Goal: Task Accomplishment & Management: Manage account settings

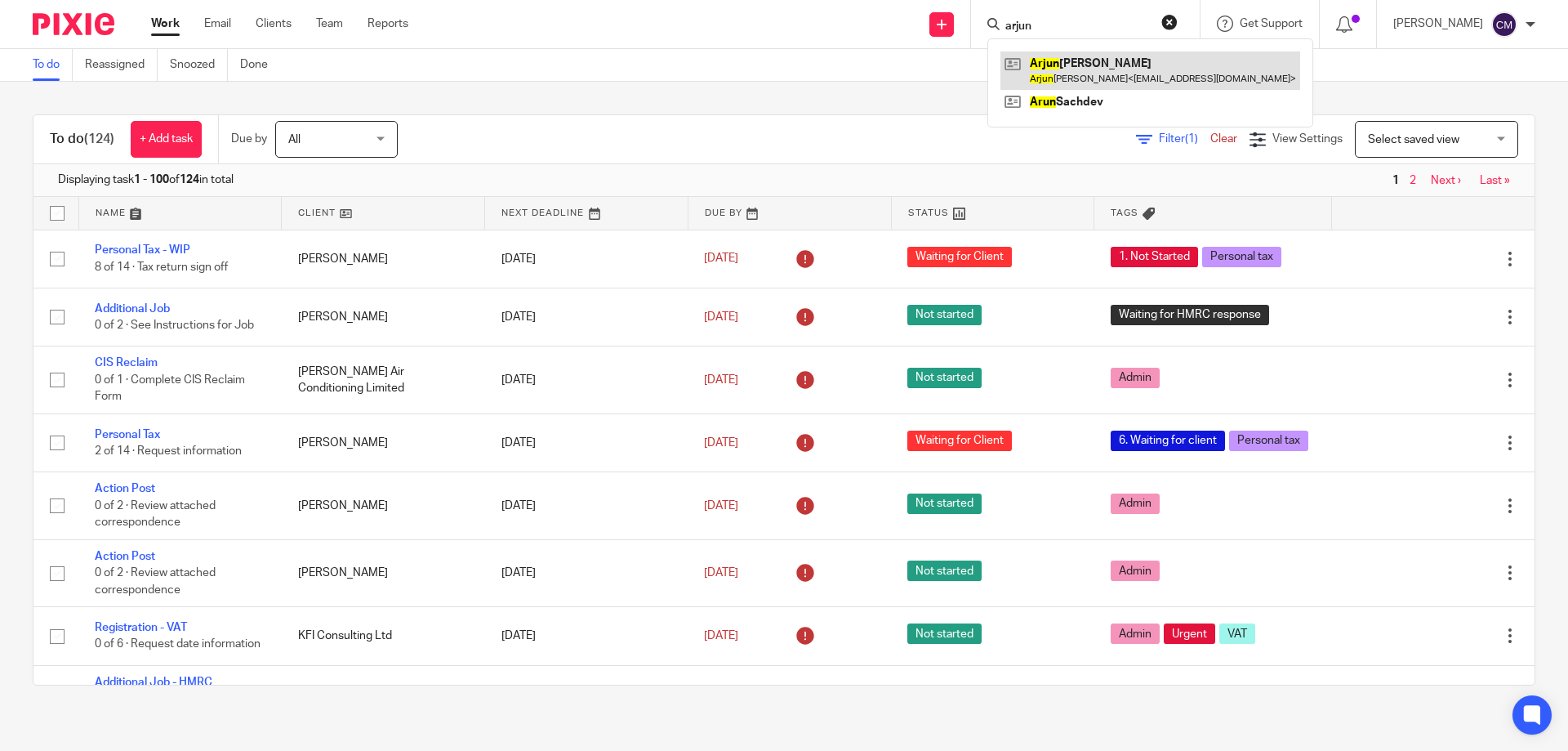
type input "arjun"
click at [1094, 68] on link at bounding box center [1149, 70] width 300 height 38
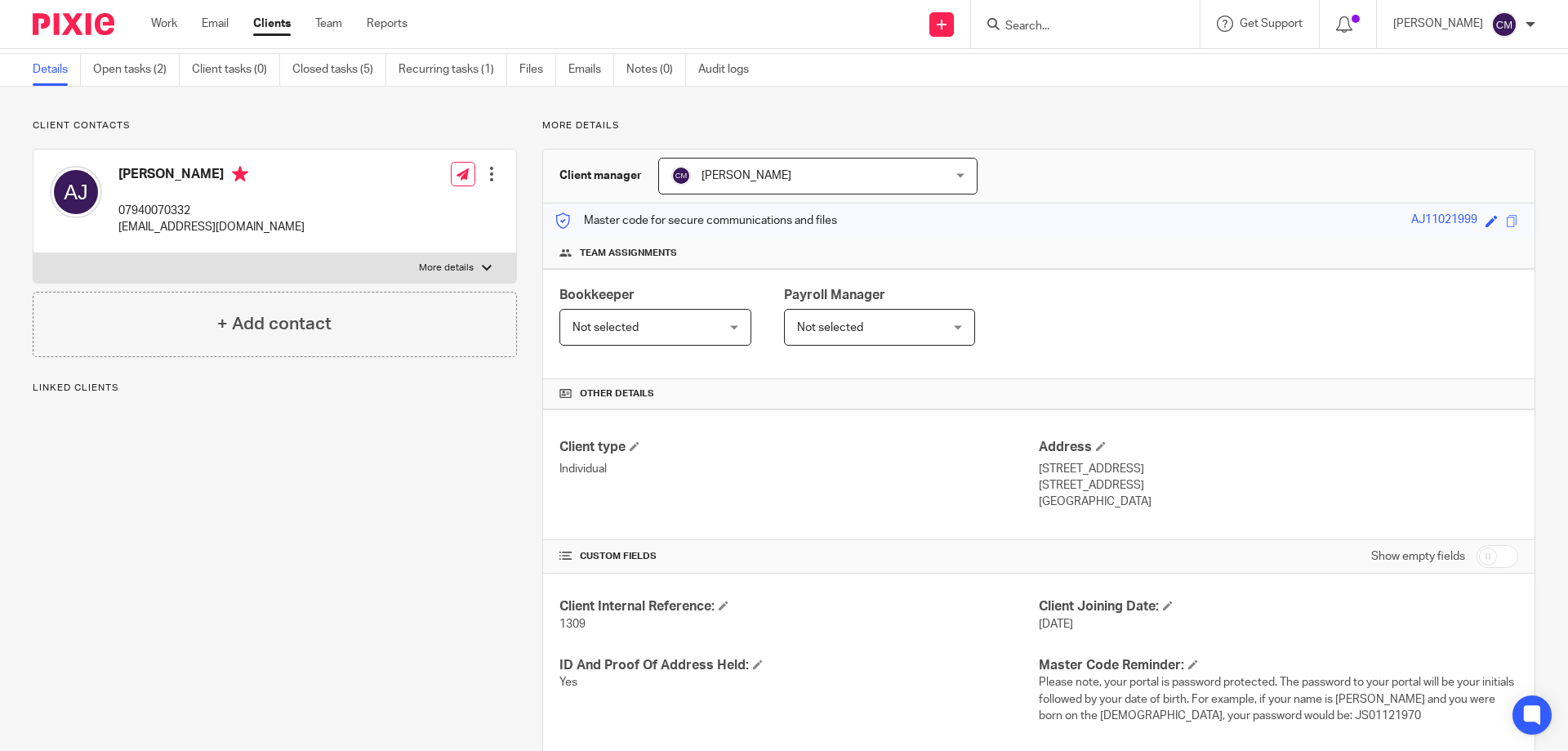
scroll to position [82, 0]
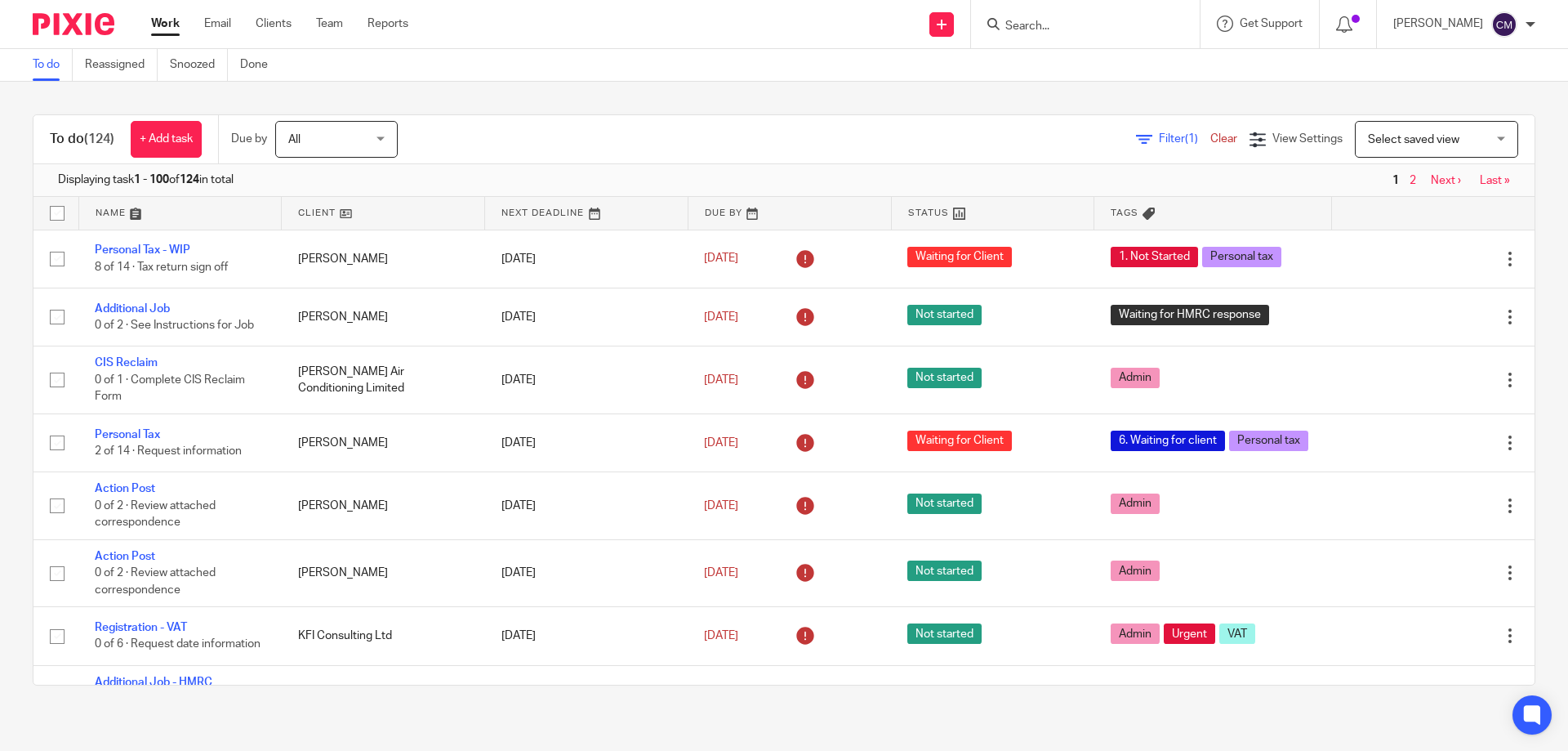
click at [1050, 31] on input "Search" at bounding box center [1077, 27] width 147 height 14
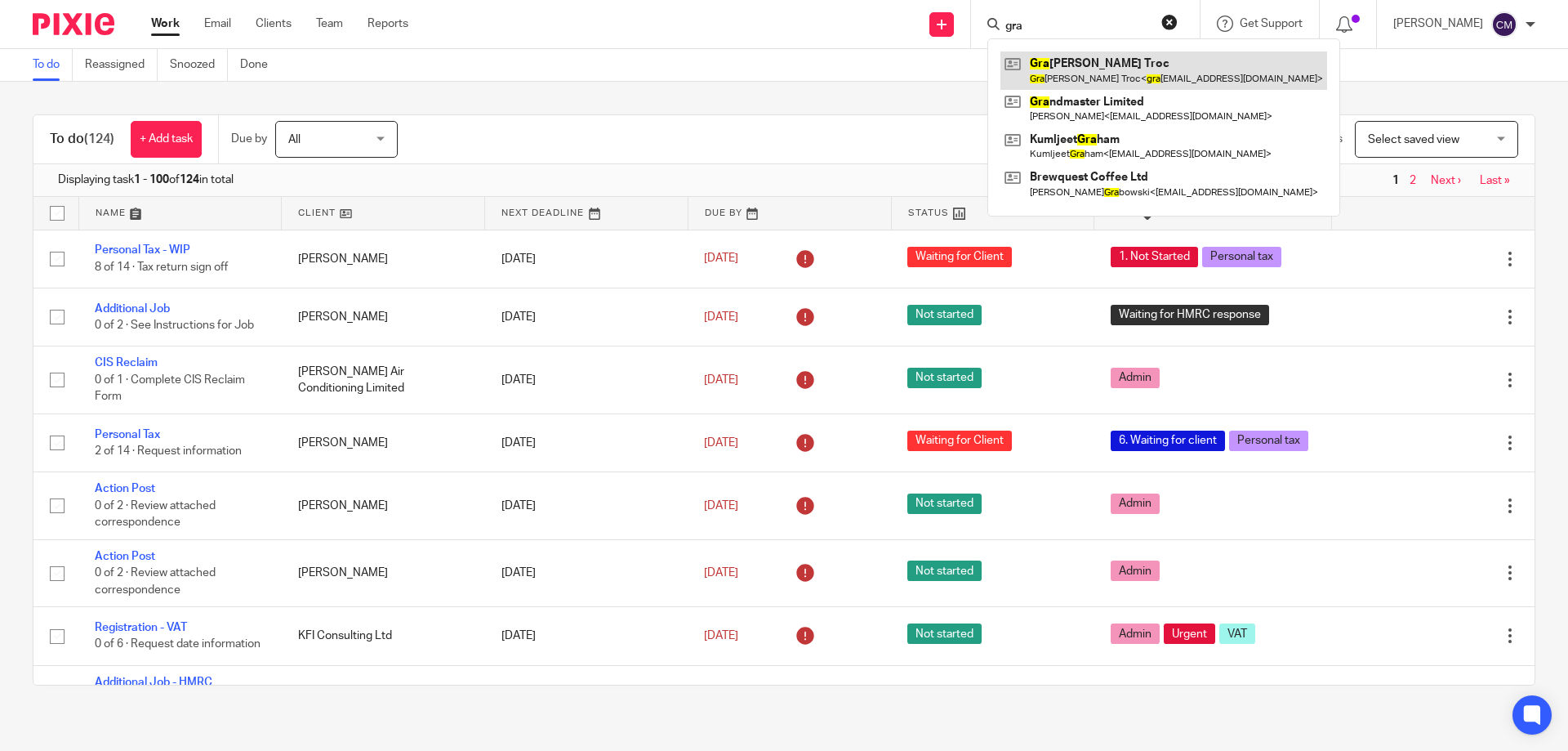
type input "gra"
click at [1104, 68] on link at bounding box center [1163, 70] width 327 height 38
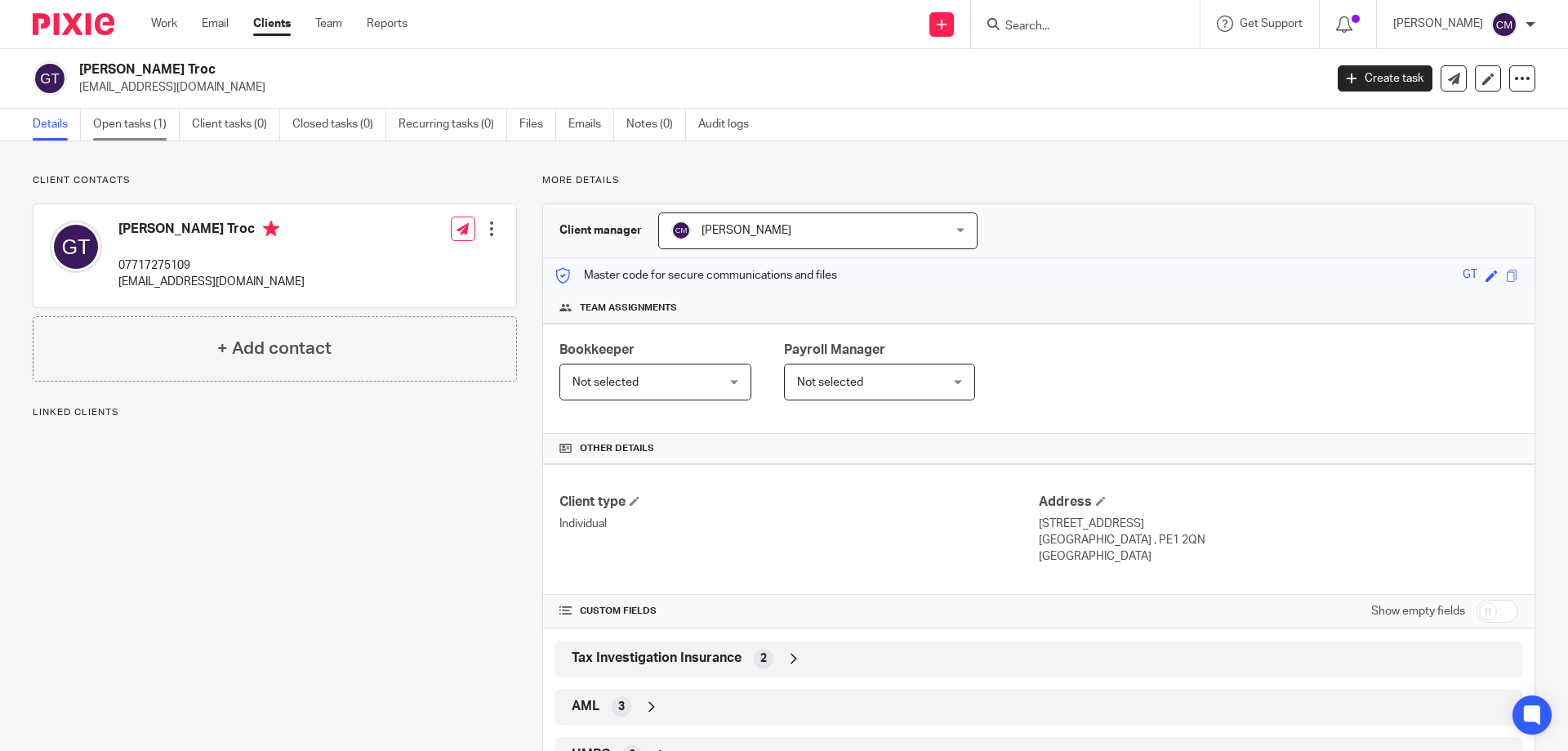
click at [136, 125] on link "Open tasks (1)" at bounding box center [136, 124] width 86 height 32
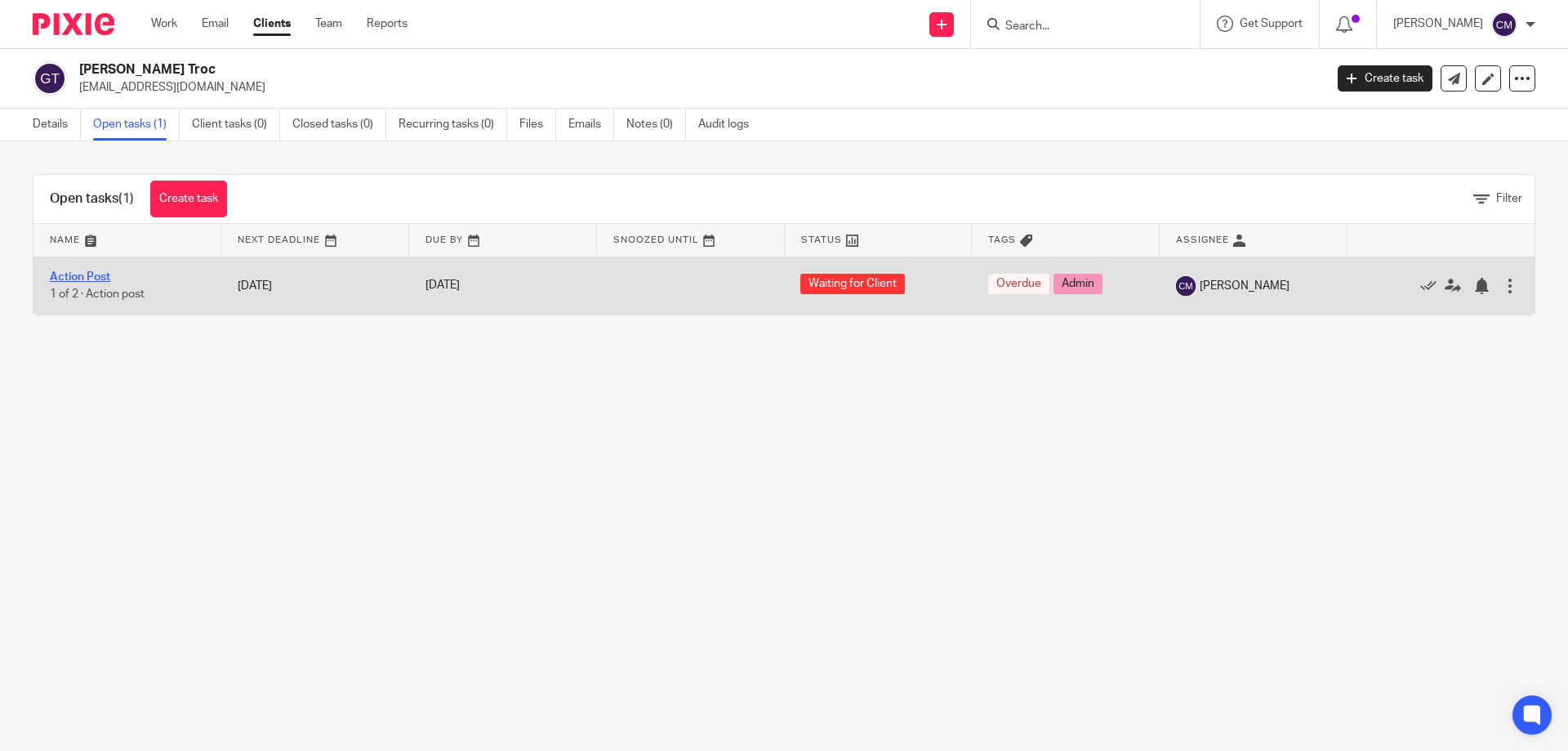
click at [77, 275] on link "Action Post" at bounding box center [79, 276] width 60 height 12
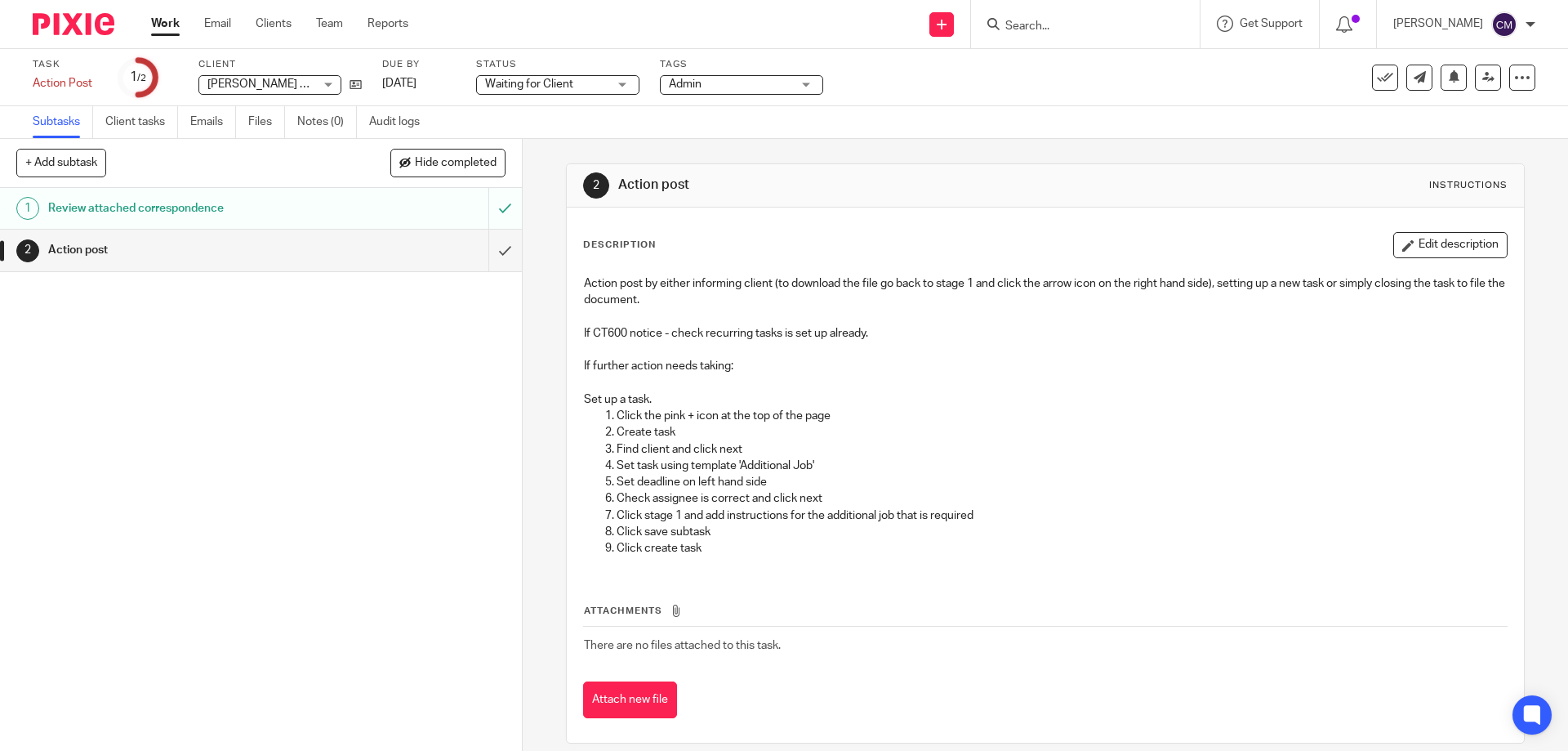
click at [309, 198] on h1 "Review attached correspondence" at bounding box center [190, 208] width 283 height 24
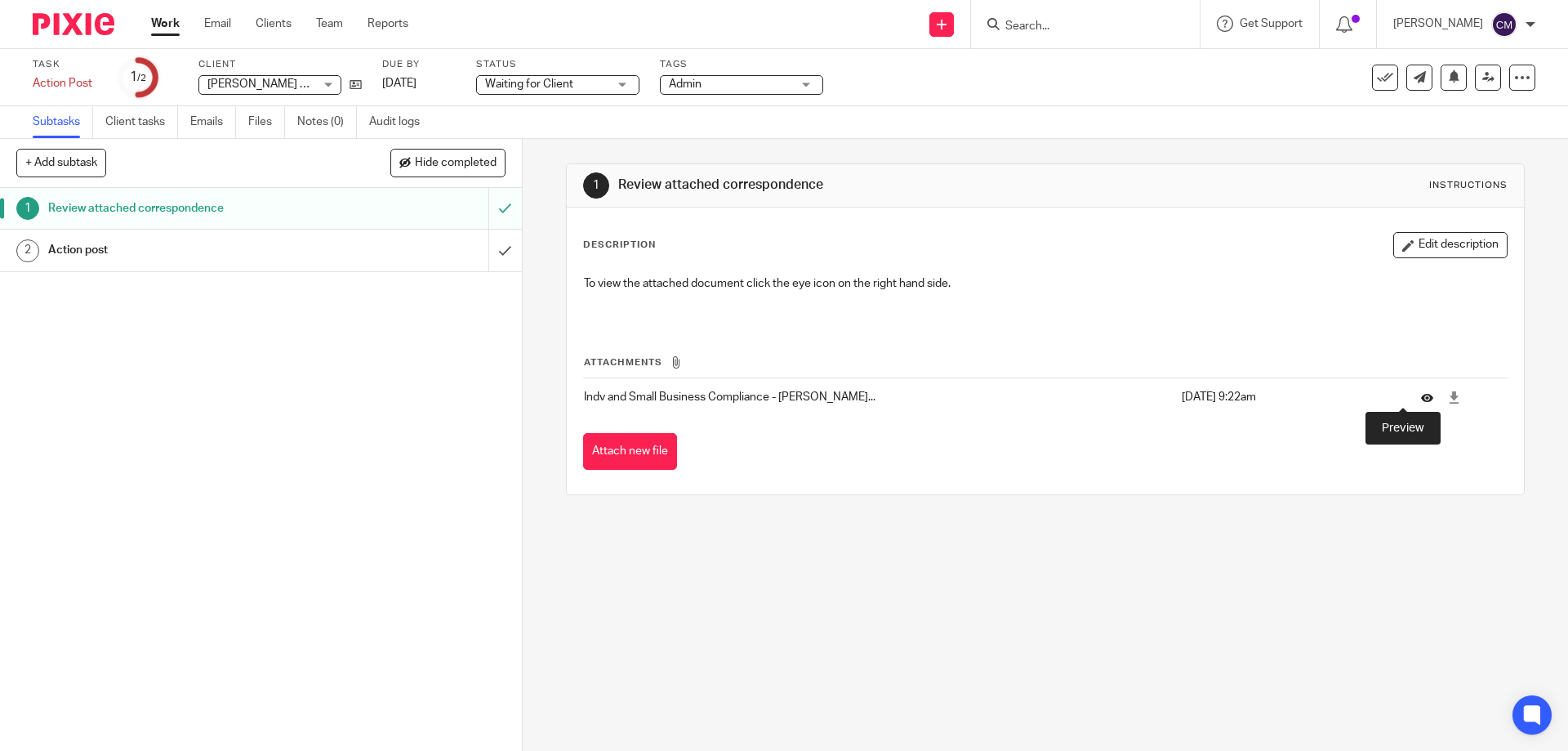
click at [1420, 398] on icon at bounding box center [1427, 398] width 13 height 13
click at [348, 85] on link at bounding box center [351, 84] width 21 height 16
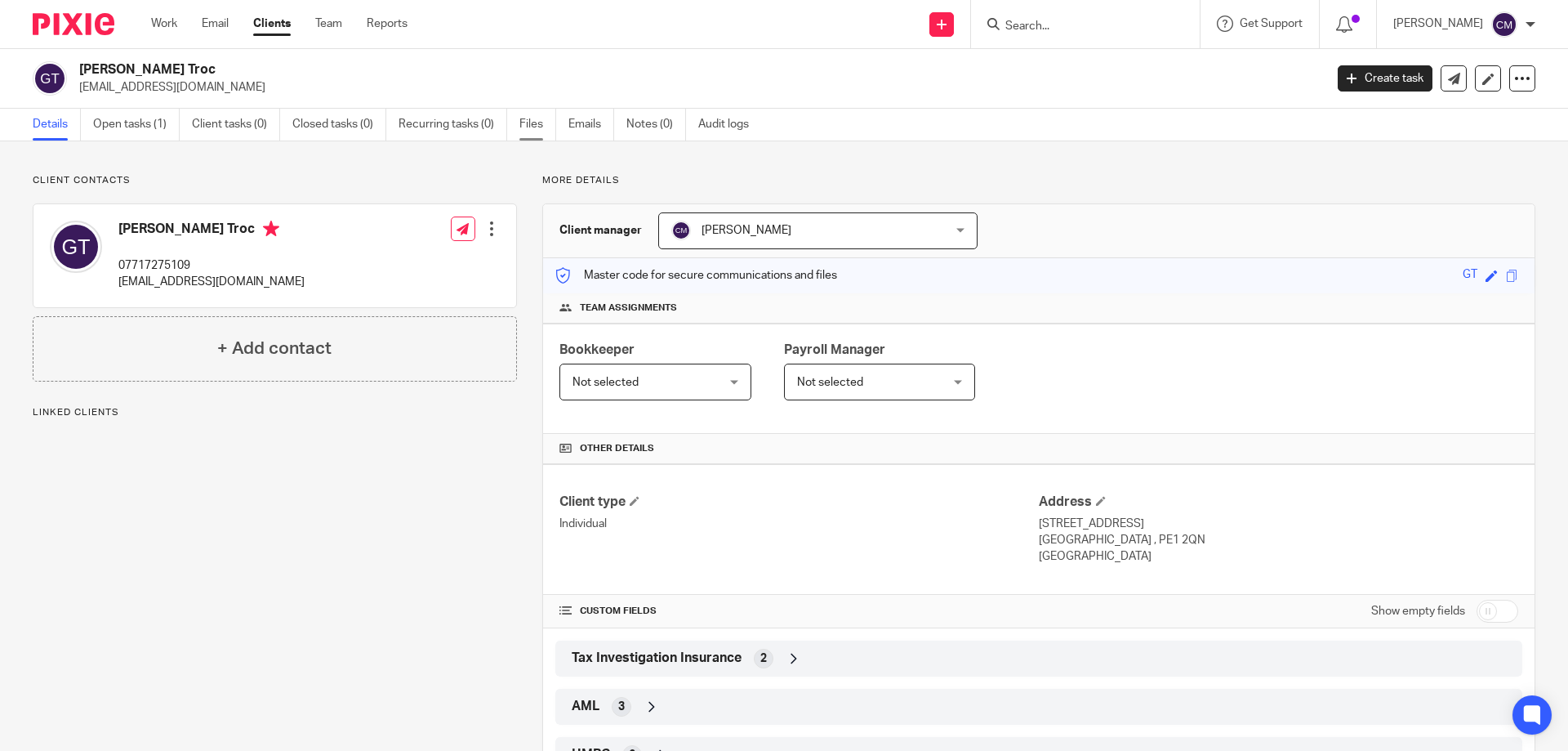
click at [543, 119] on link "Files" at bounding box center [537, 124] width 37 height 32
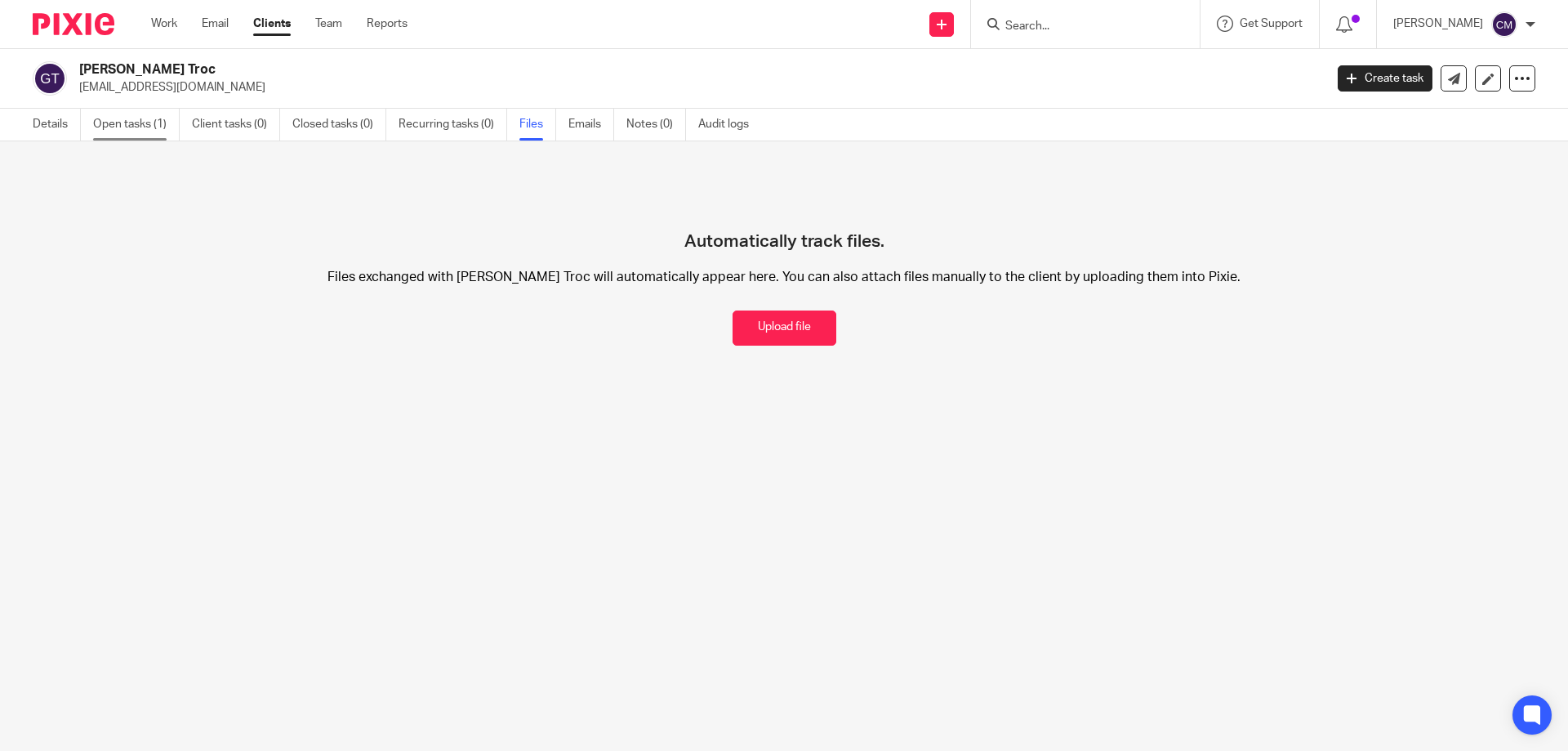
click at [155, 112] on link "Open tasks (1)" at bounding box center [136, 124] width 86 height 32
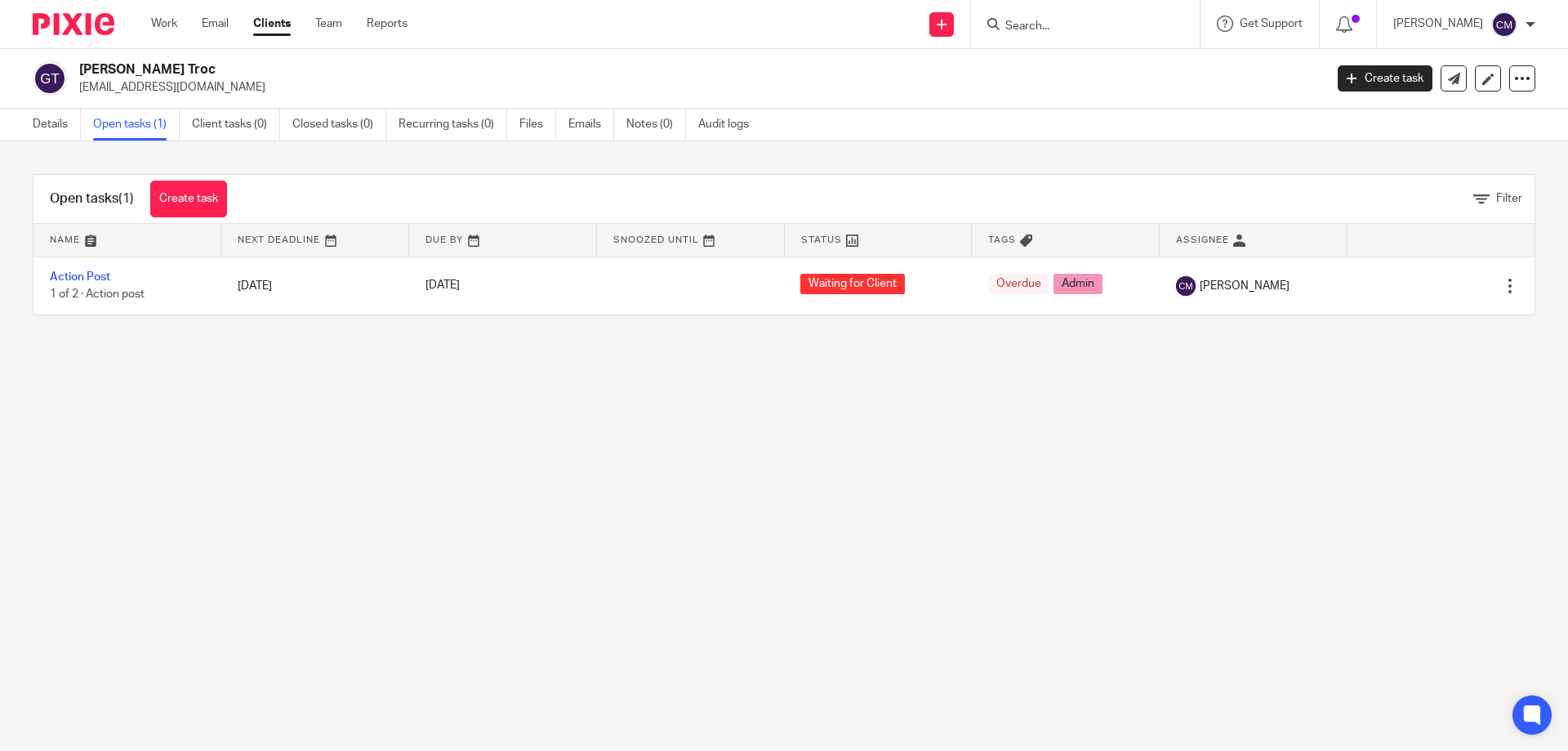
click at [78, 25] on img at bounding box center [73, 24] width 82 height 22
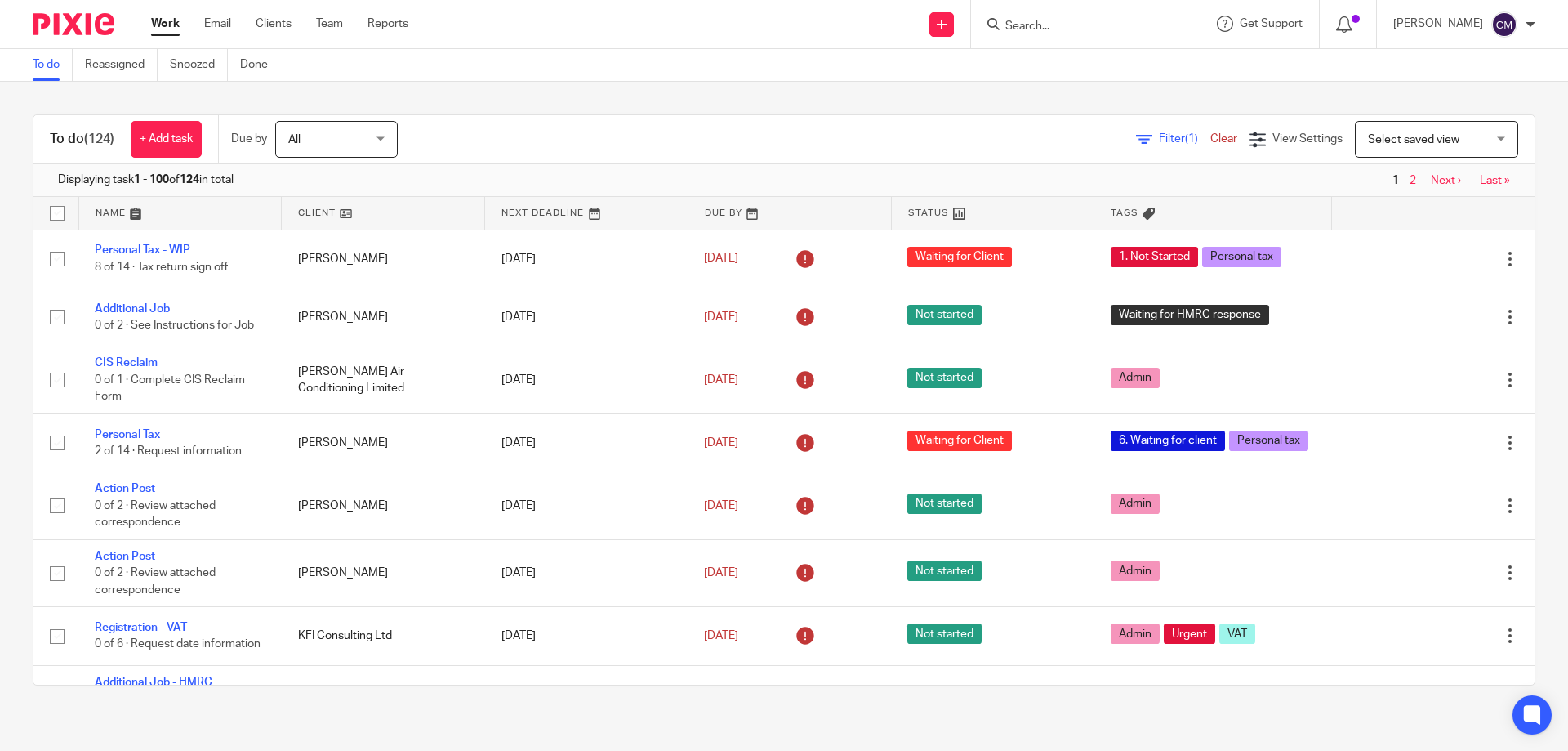
click at [1136, 138] on icon at bounding box center [1144, 140] width 16 height 16
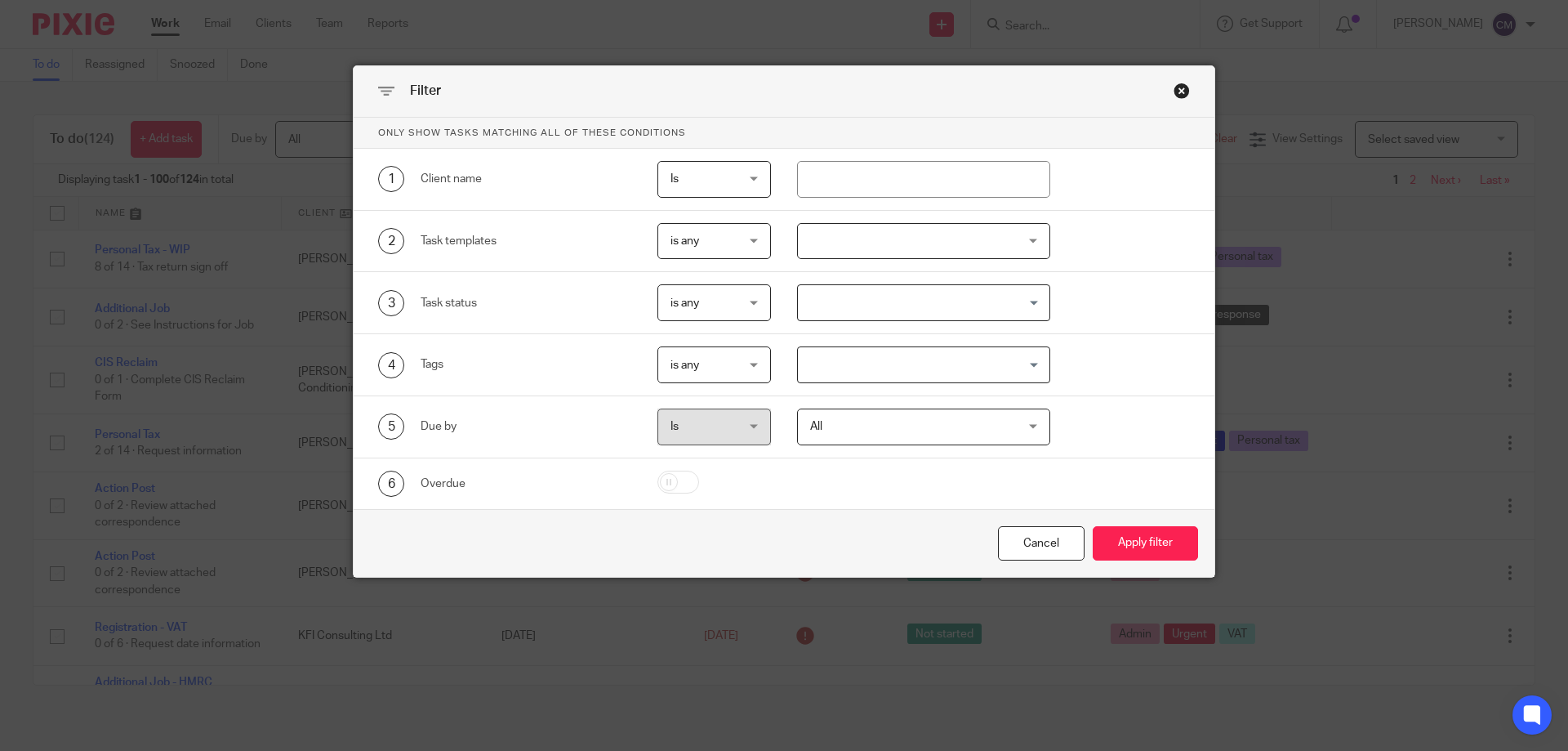
click at [864, 249] on div at bounding box center [924, 241] width 254 height 37
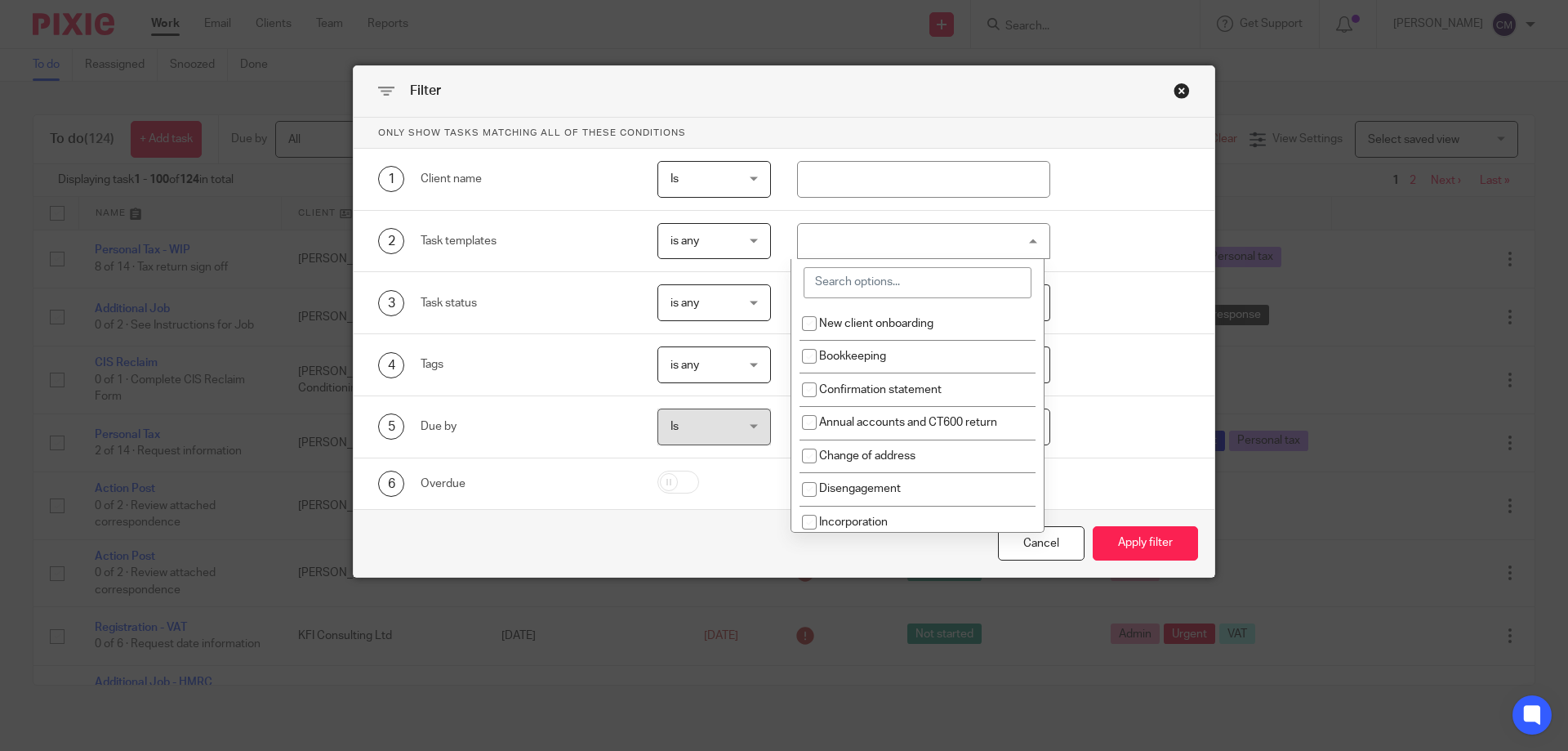
click at [869, 292] on input "search" at bounding box center [917, 283] width 228 height 31
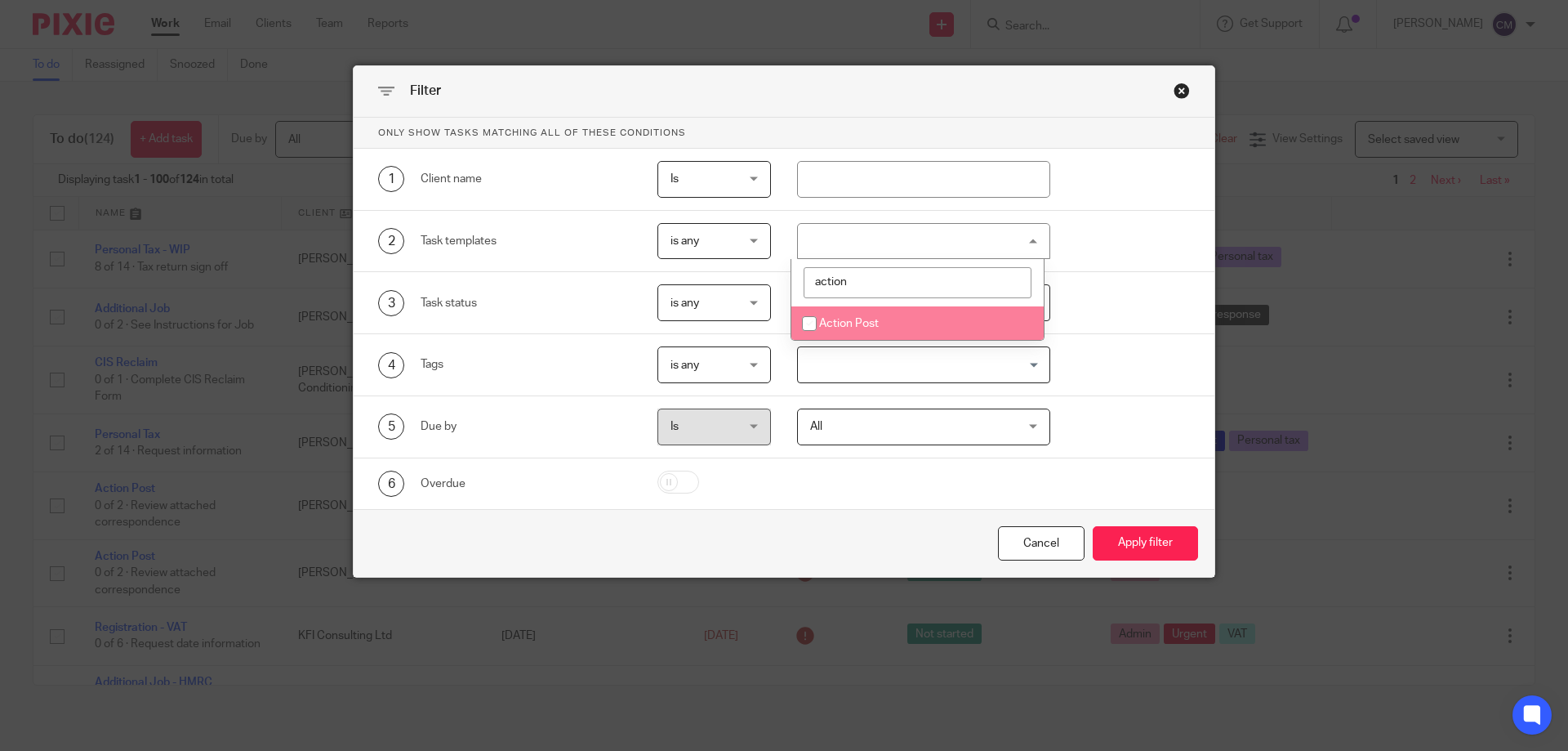
type input "action"
click at [858, 324] on span "Action Post" at bounding box center [849, 323] width 59 height 12
checkbox input "true"
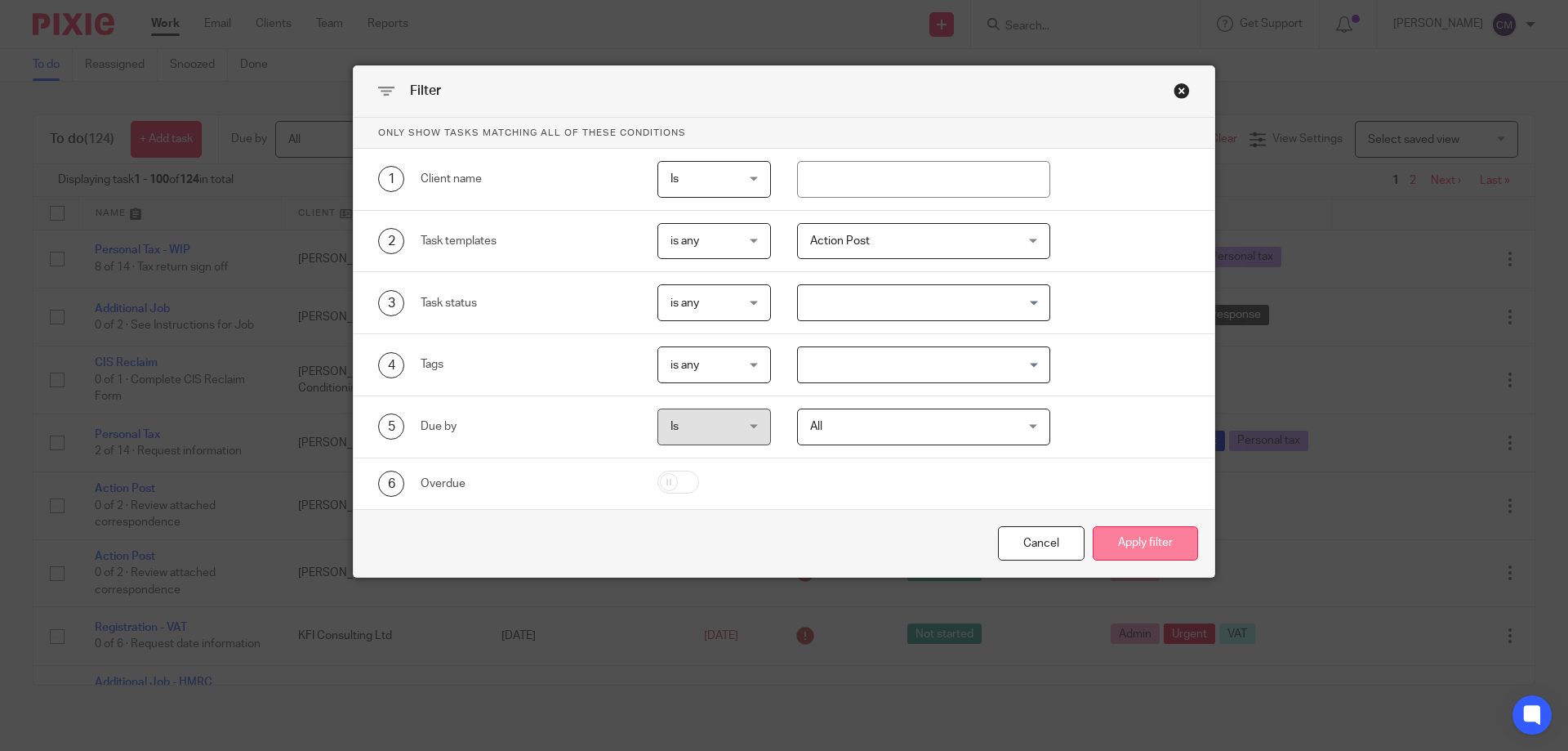
click at [1182, 541] on button "Apply filter" at bounding box center [1145, 543] width 105 height 35
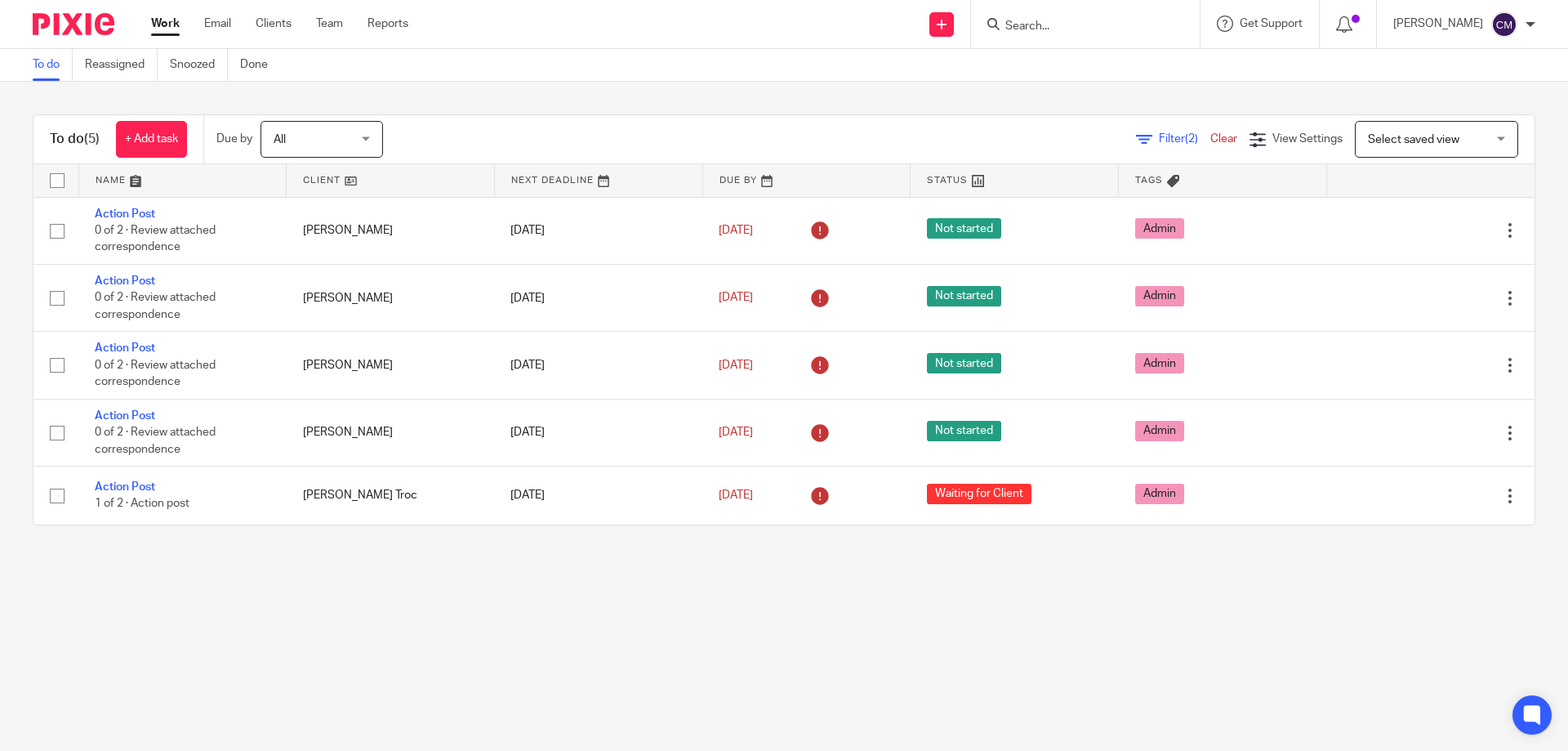
click at [46, 26] on img at bounding box center [73, 24] width 82 height 22
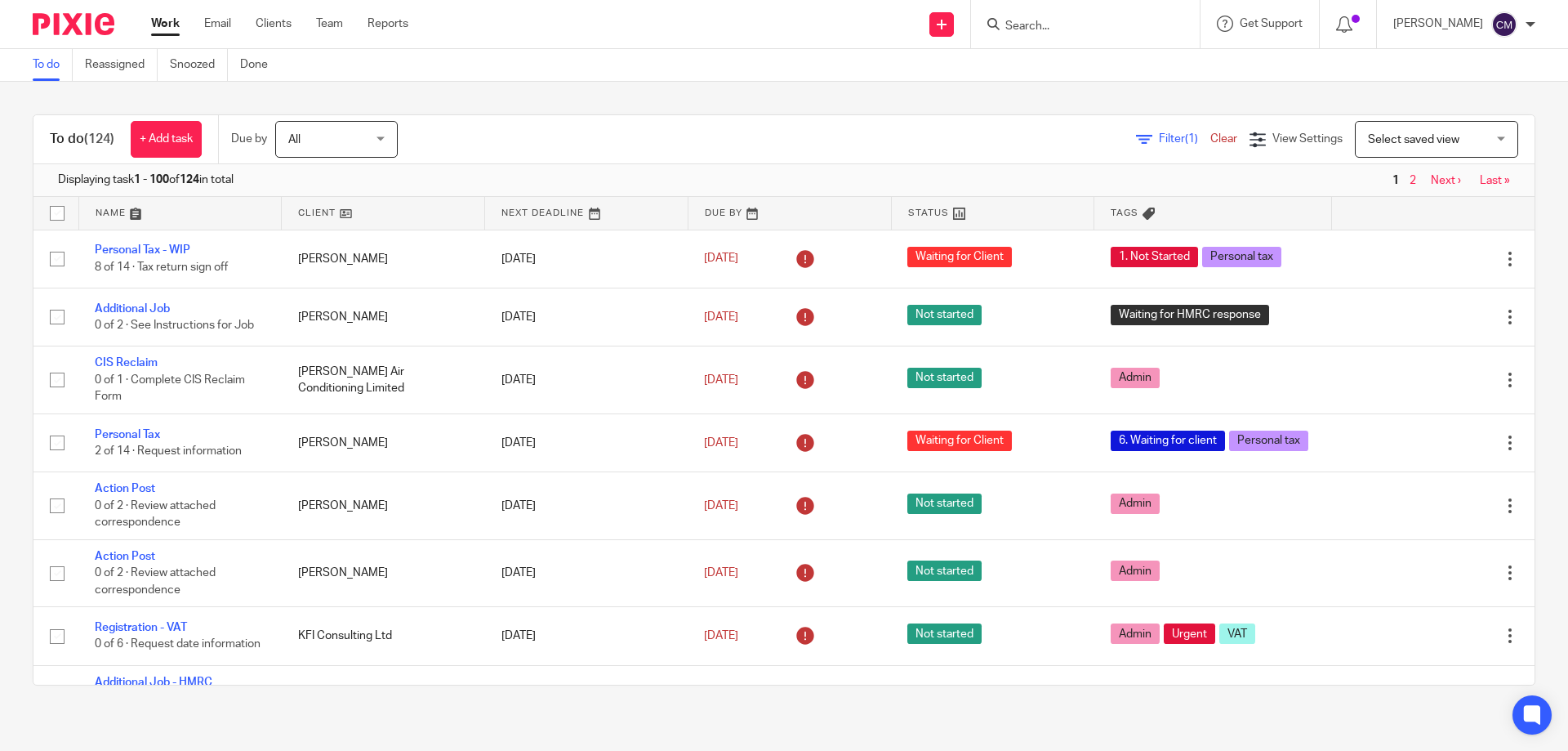
click at [1081, 17] on form at bounding box center [1090, 23] width 174 height 21
click at [1096, 20] on input "Search" at bounding box center [1077, 27] width 147 height 14
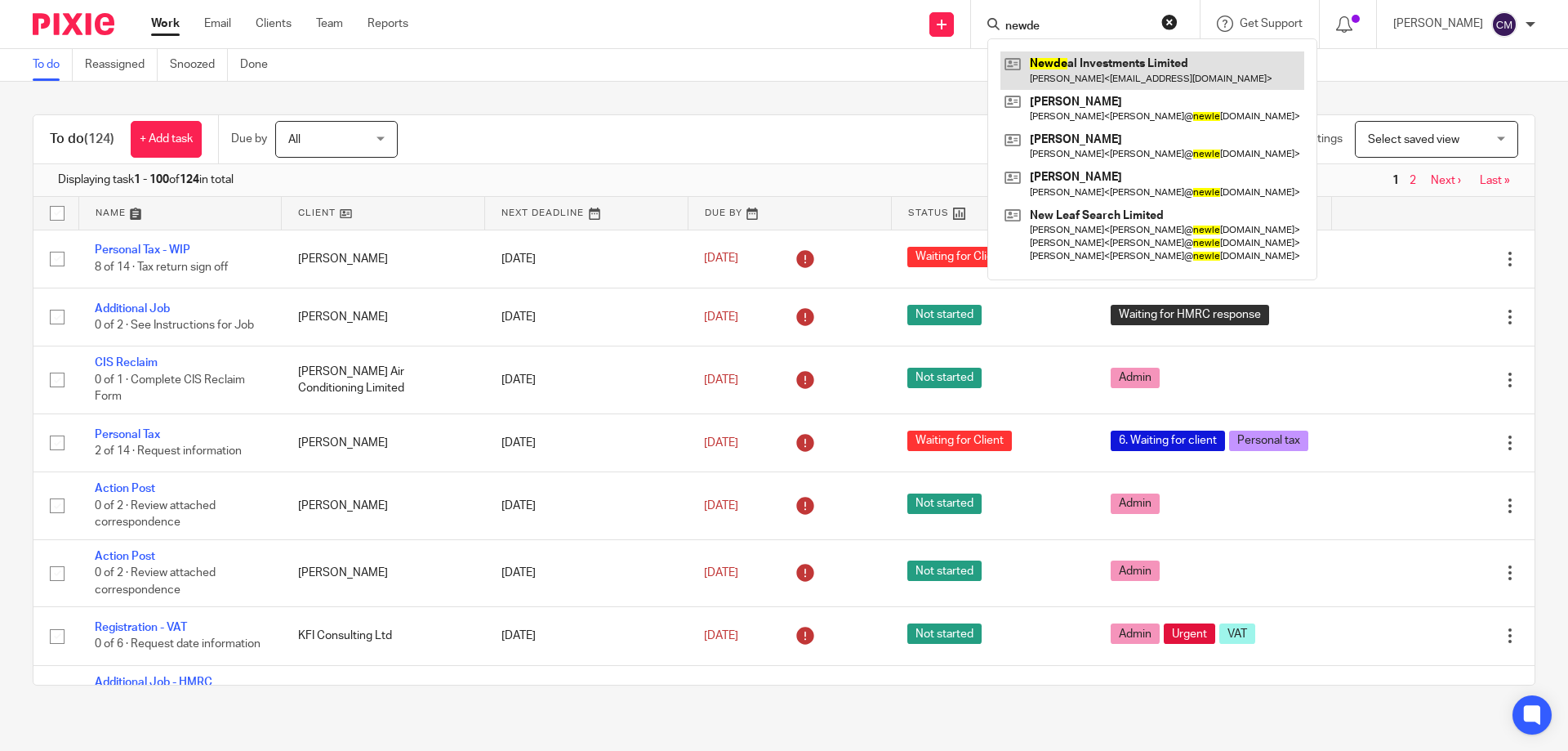
type input "newde"
click at [1131, 64] on link at bounding box center [1151, 70] width 303 height 38
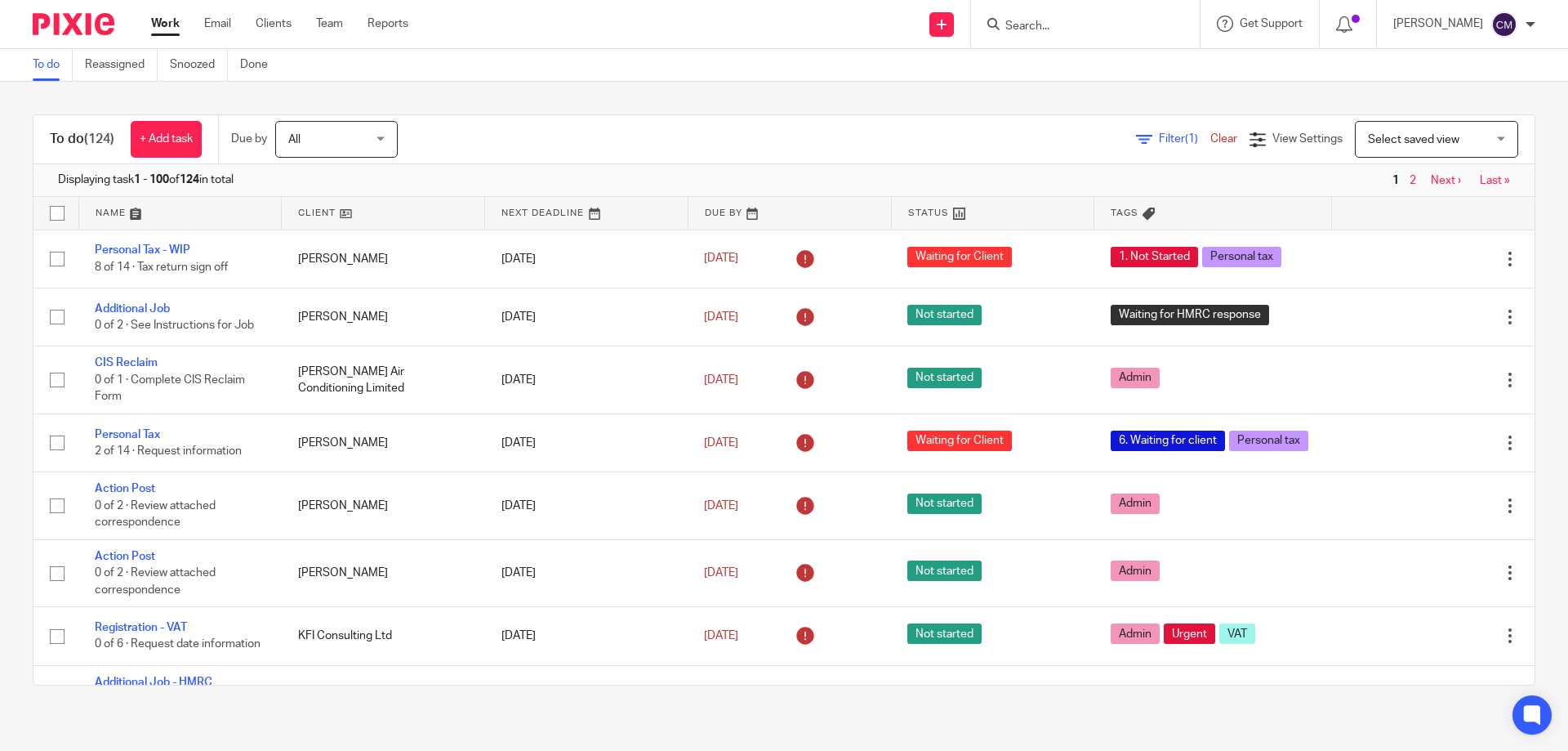
click at [1158, 139] on span "Filter (1)" at bounding box center [1184, 139] width 51 height 12
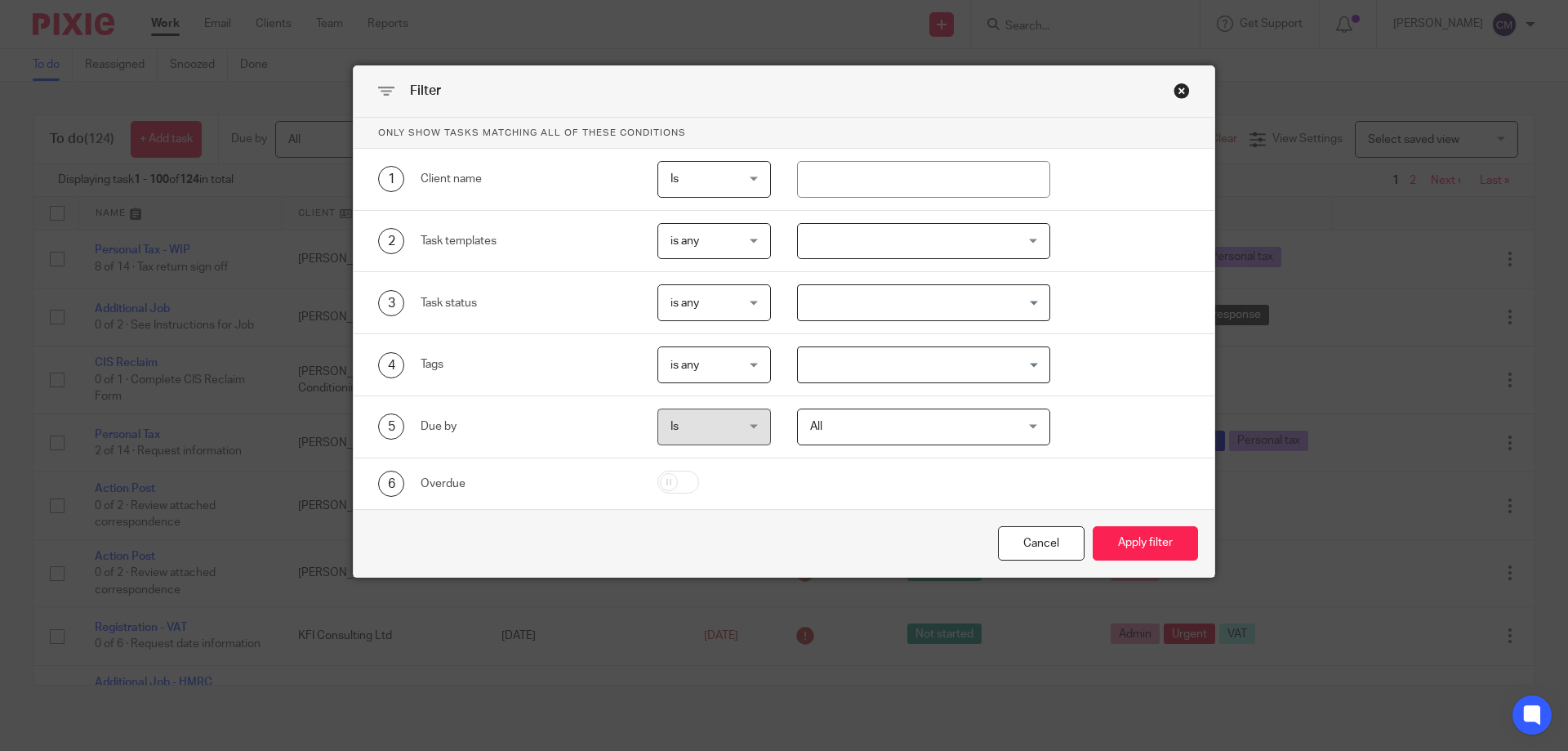
click at [902, 248] on div at bounding box center [924, 241] width 254 height 37
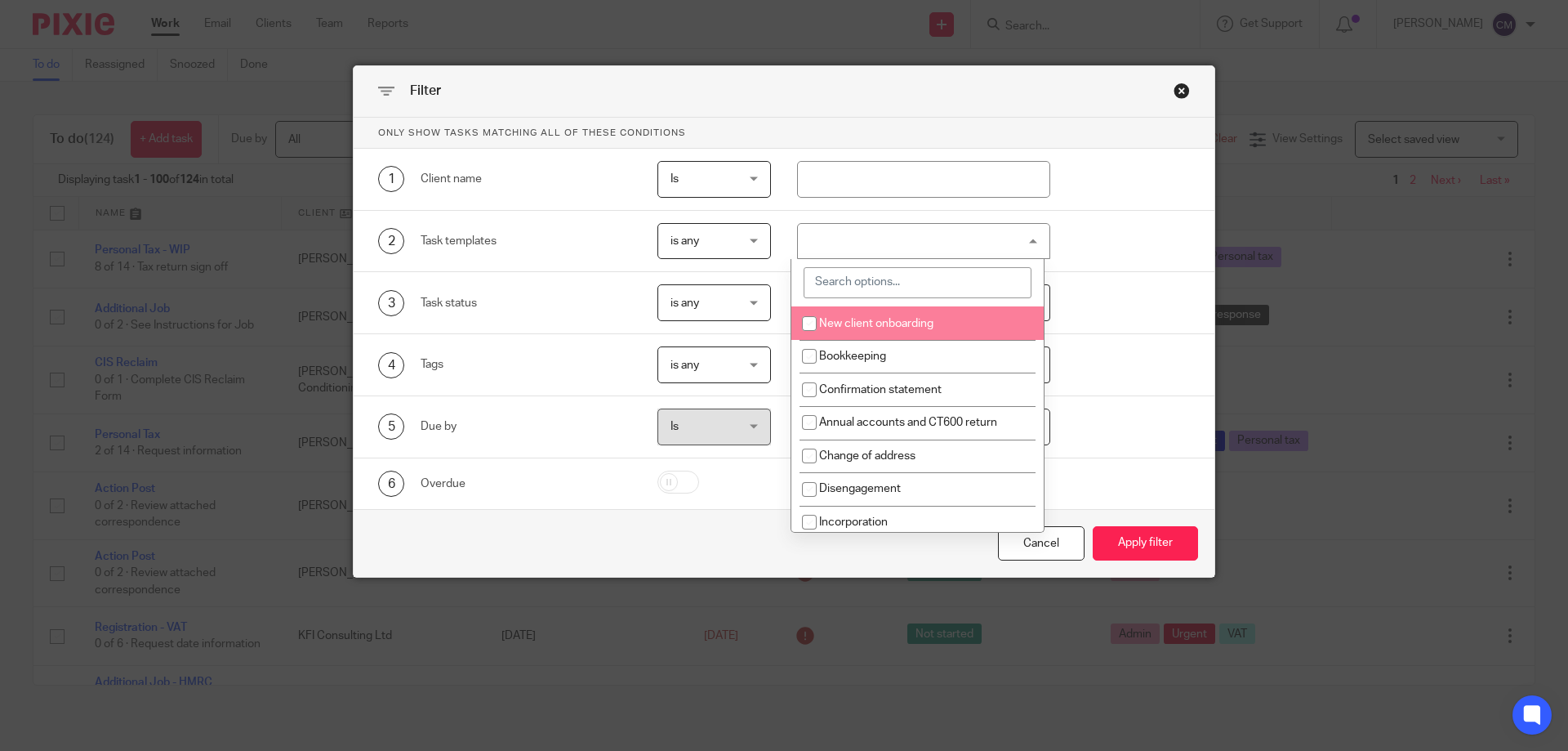
click at [880, 285] on input "search" at bounding box center [917, 283] width 228 height 31
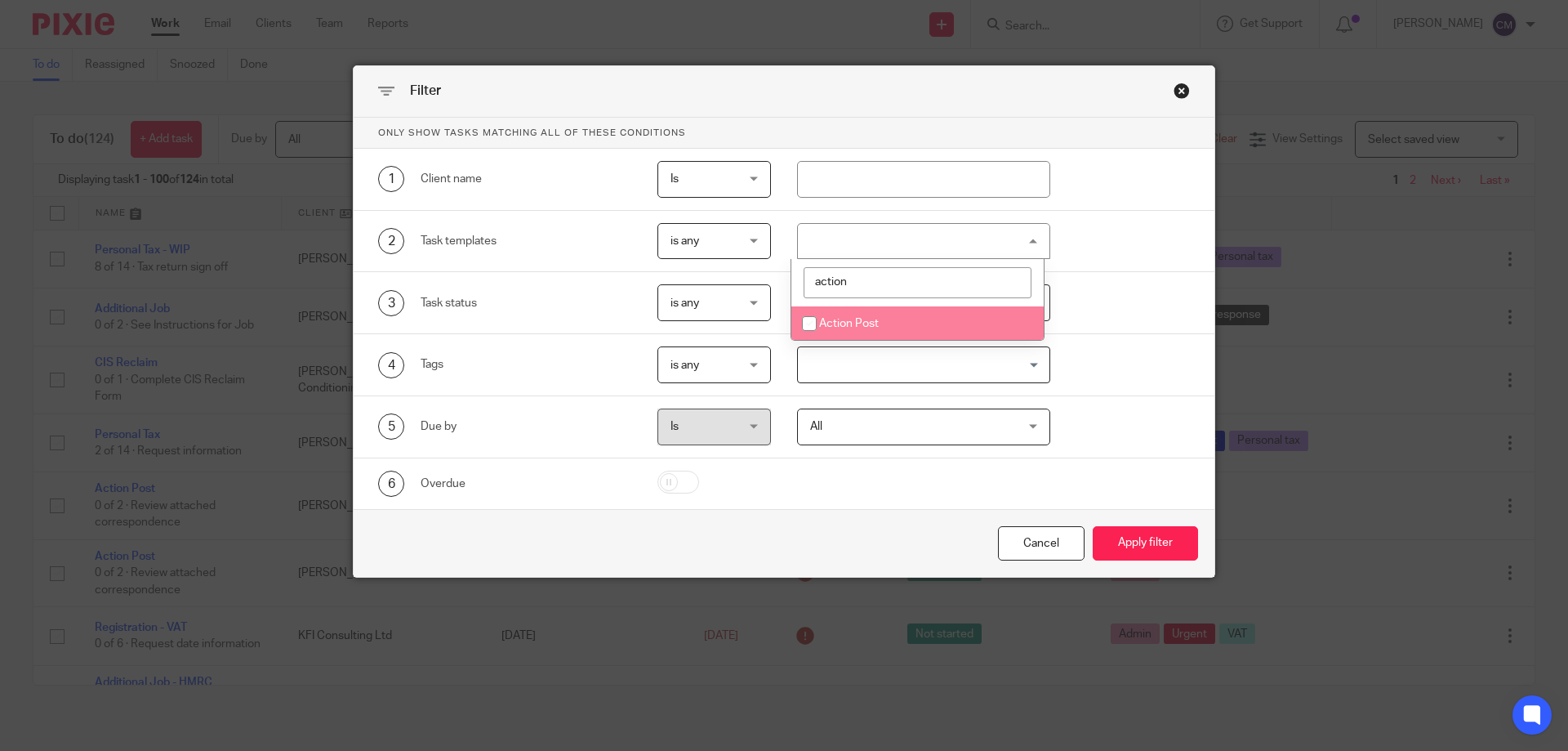
type input "action"
click at [883, 327] on li "Action Post" at bounding box center [917, 322] width 252 height 33
checkbox input "true"
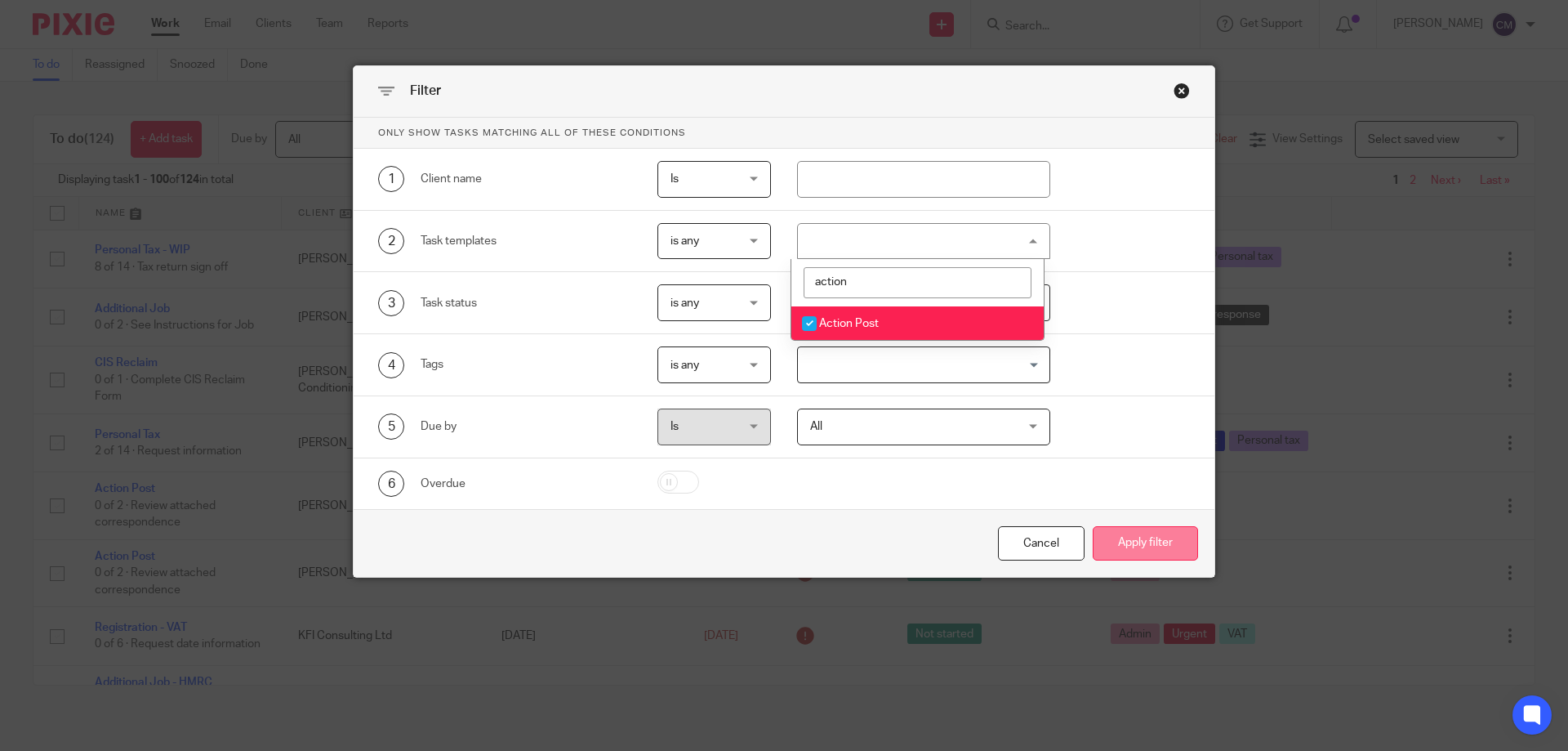
click at [1132, 541] on button "Apply filter" at bounding box center [1145, 543] width 105 height 35
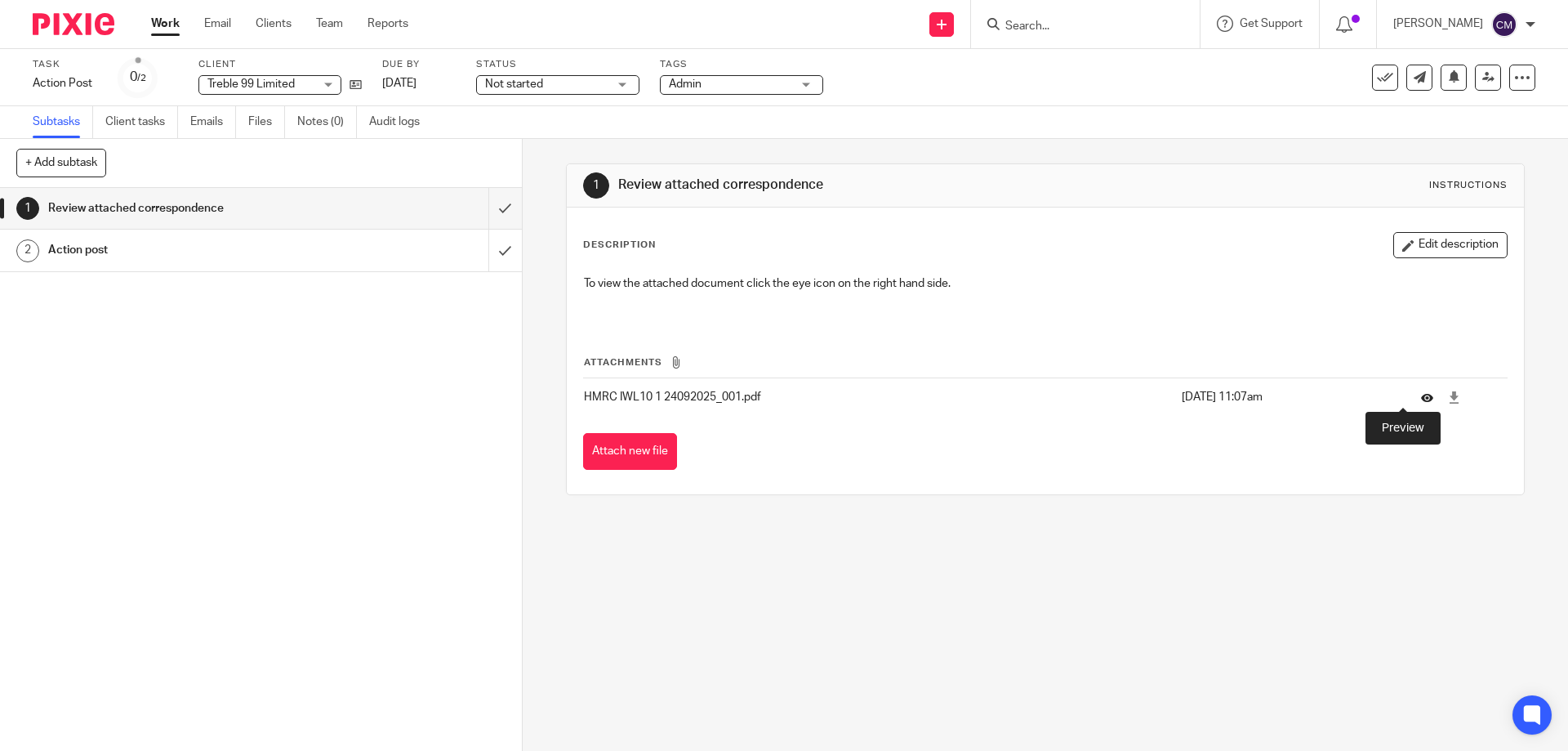
click at [1420, 398] on icon at bounding box center [1427, 398] width 13 height 13
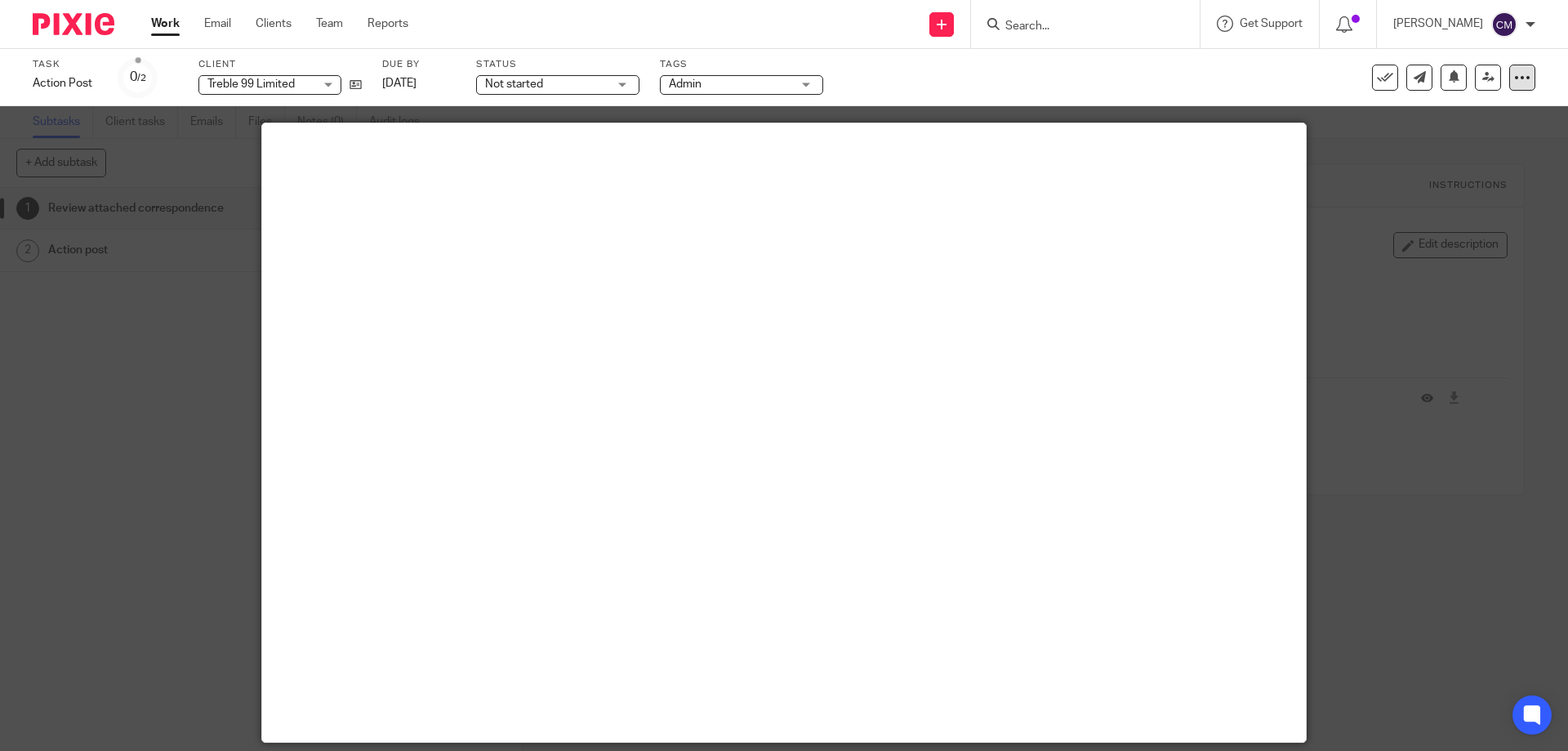
click at [1514, 81] on icon at bounding box center [1522, 77] width 16 height 16
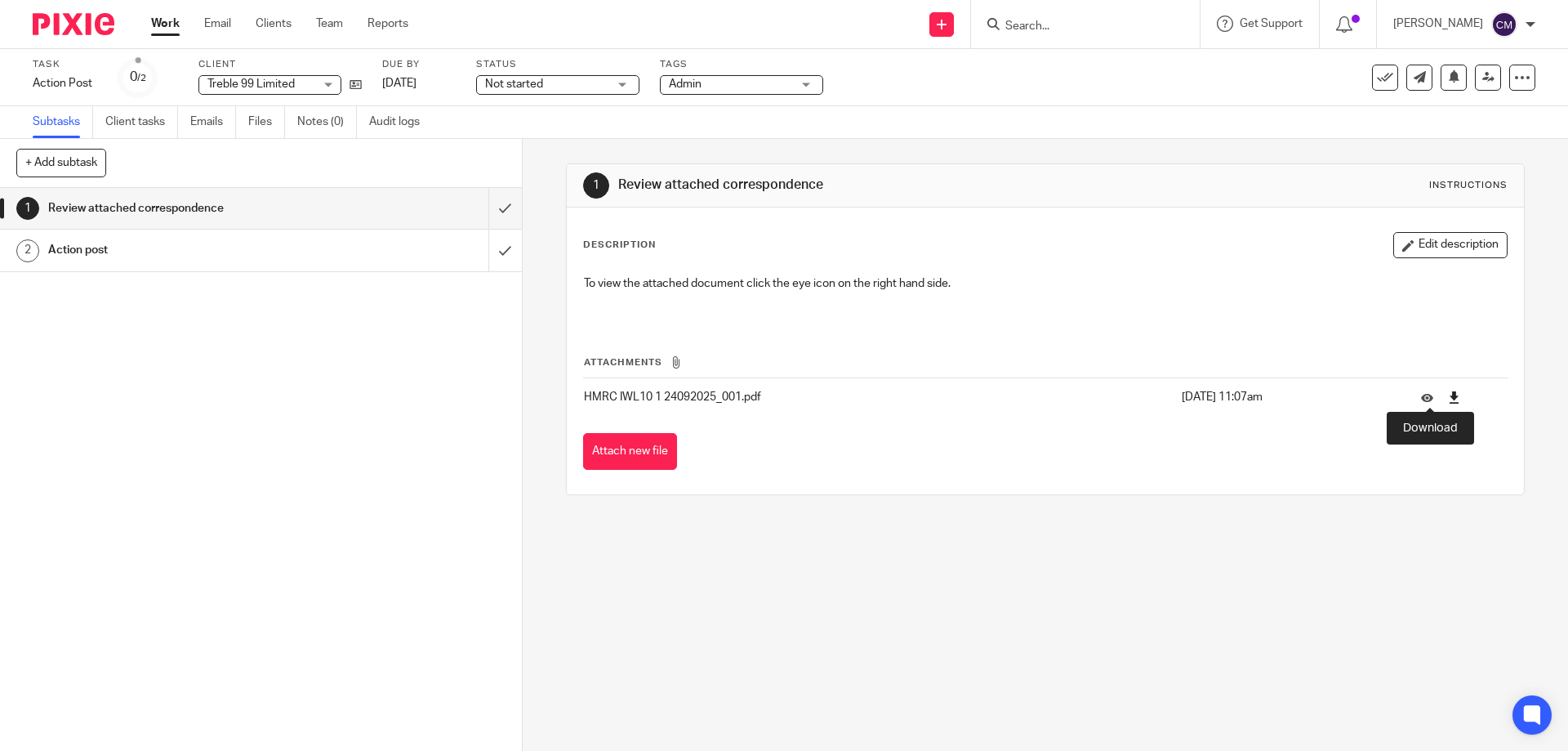
click at [1447, 400] on icon at bounding box center [1454, 398] width 13 height 13
click at [1420, 400] on icon at bounding box center [1427, 398] width 13 height 13
click at [479, 208] on input "submit" at bounding box center [261, 208] width 522 height 41
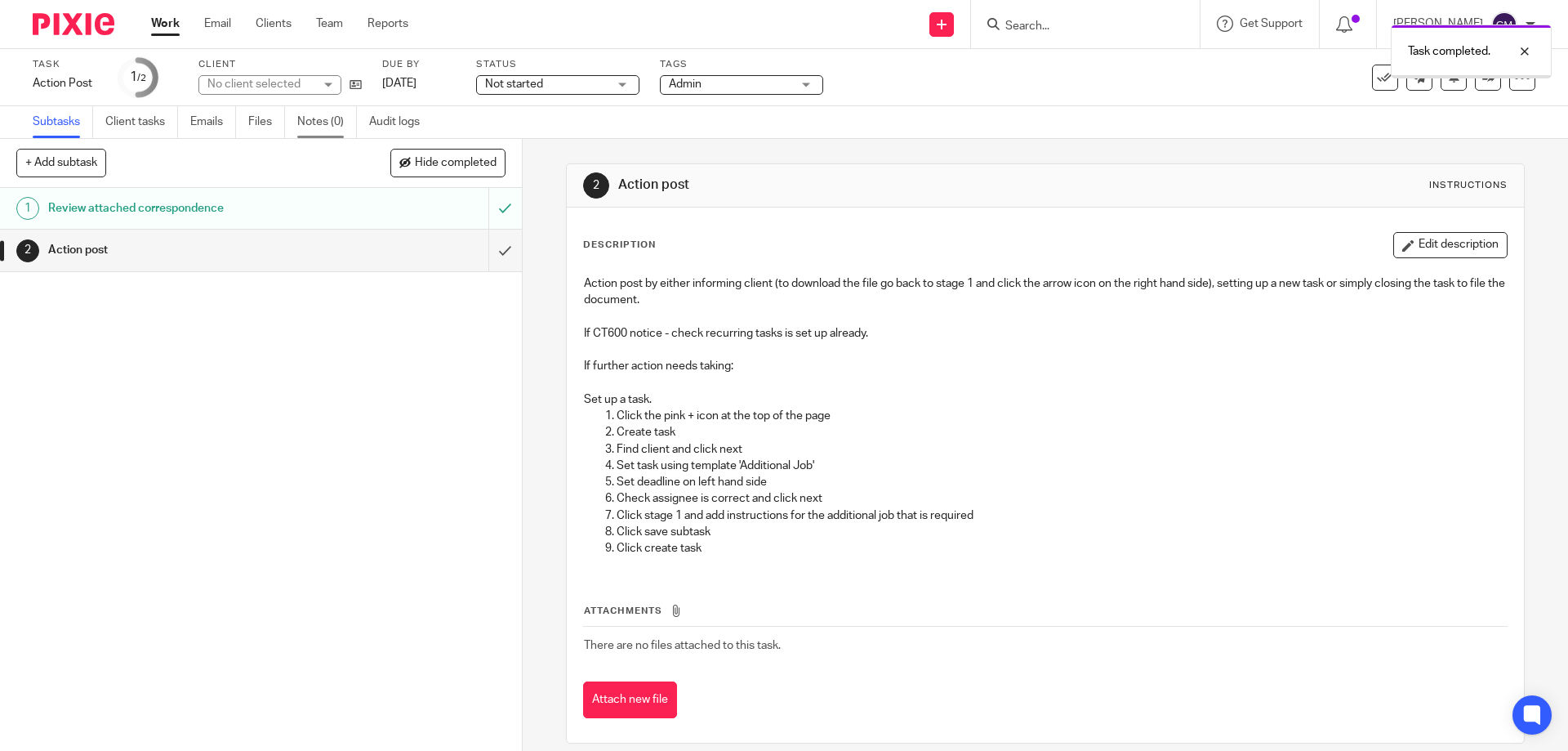
click at [317, 117] on link "Notes (0)" at bounding box center [327, 122] width 59 height 32
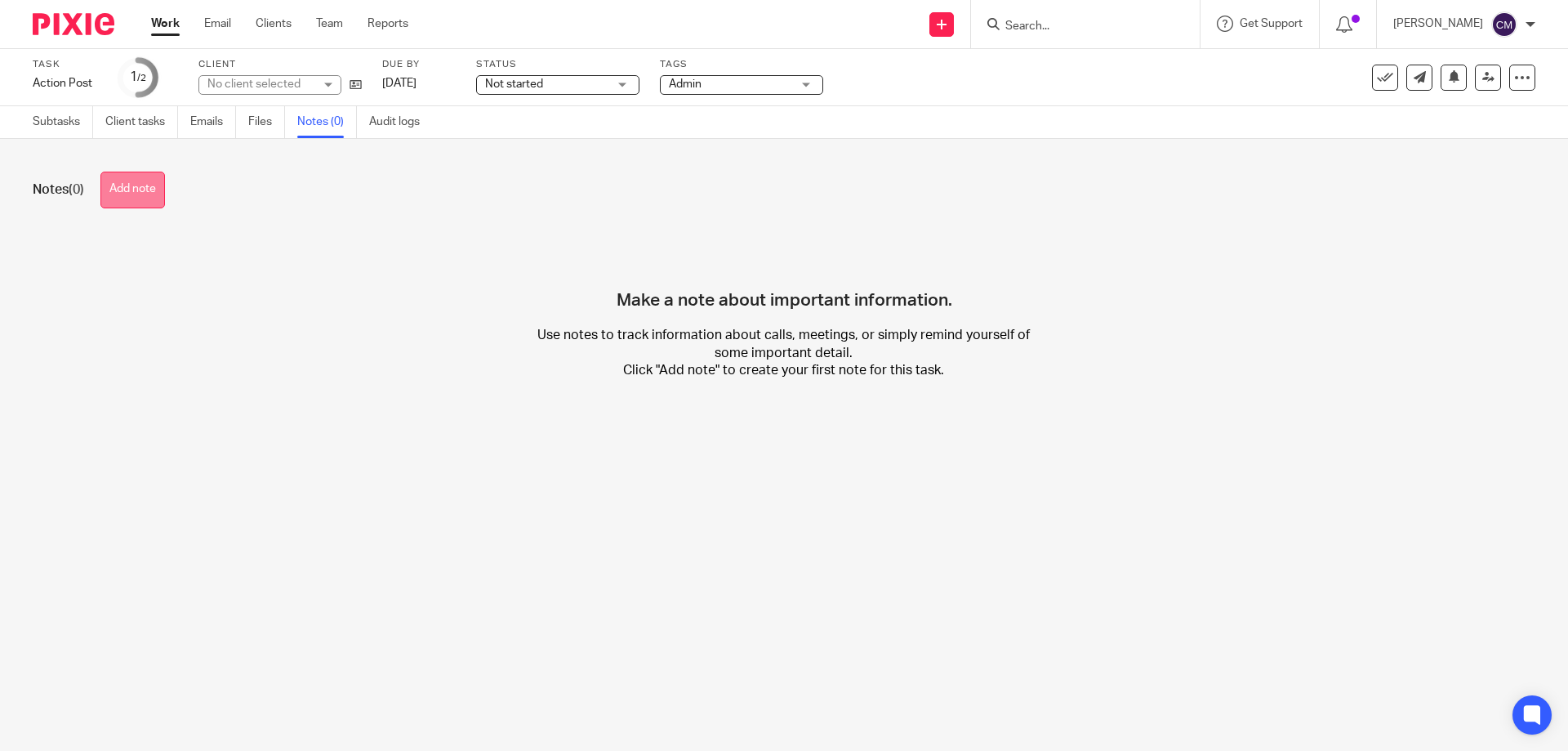
click at [151, 192] on button "Add note" at bounding box center [133, 189] width 65 height 37
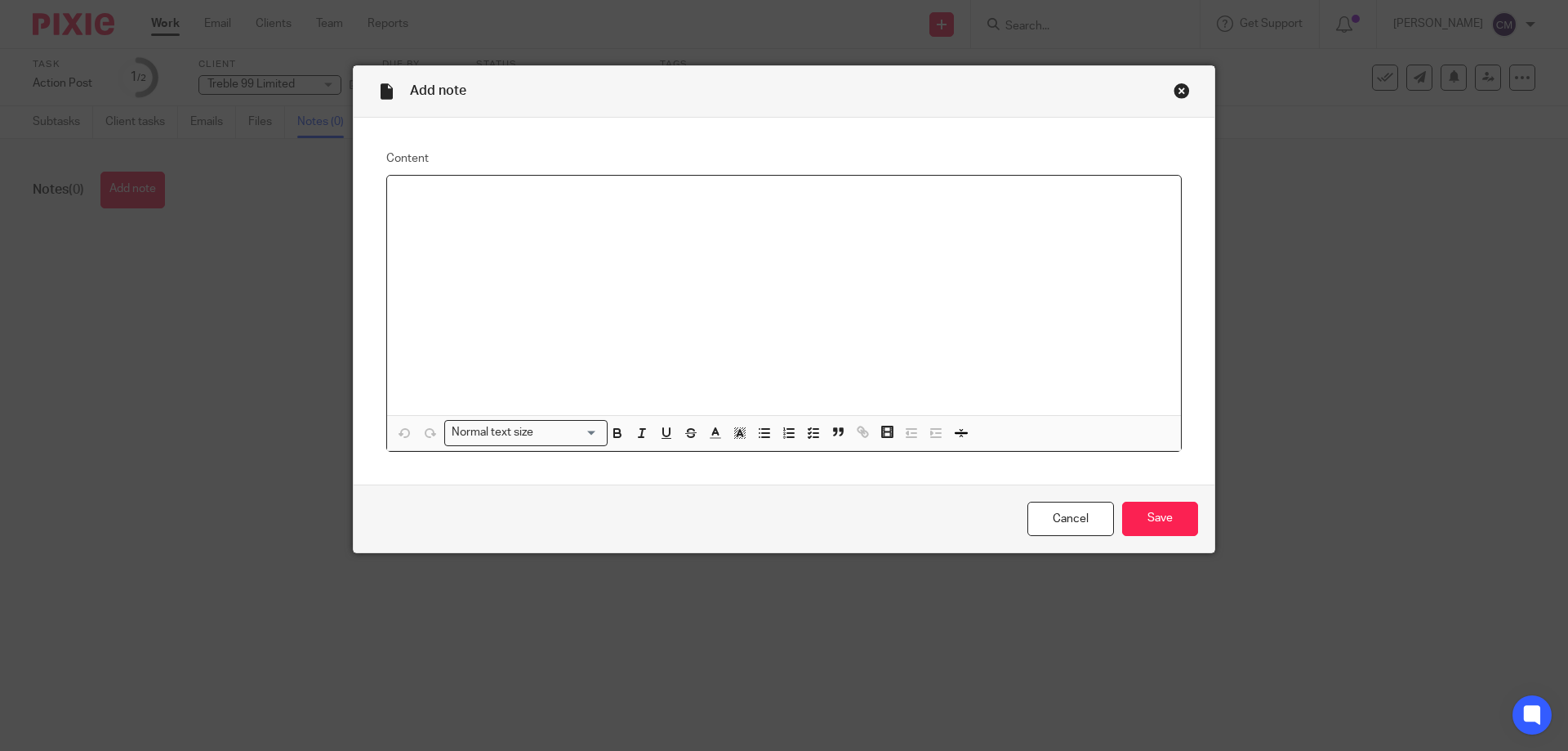
click at [542, 250] on div at bounding box center [784, 295] width 794 height 240
click at [1176, 511] on input "Save" at bounding box center [1159, 519] width 76 height 35
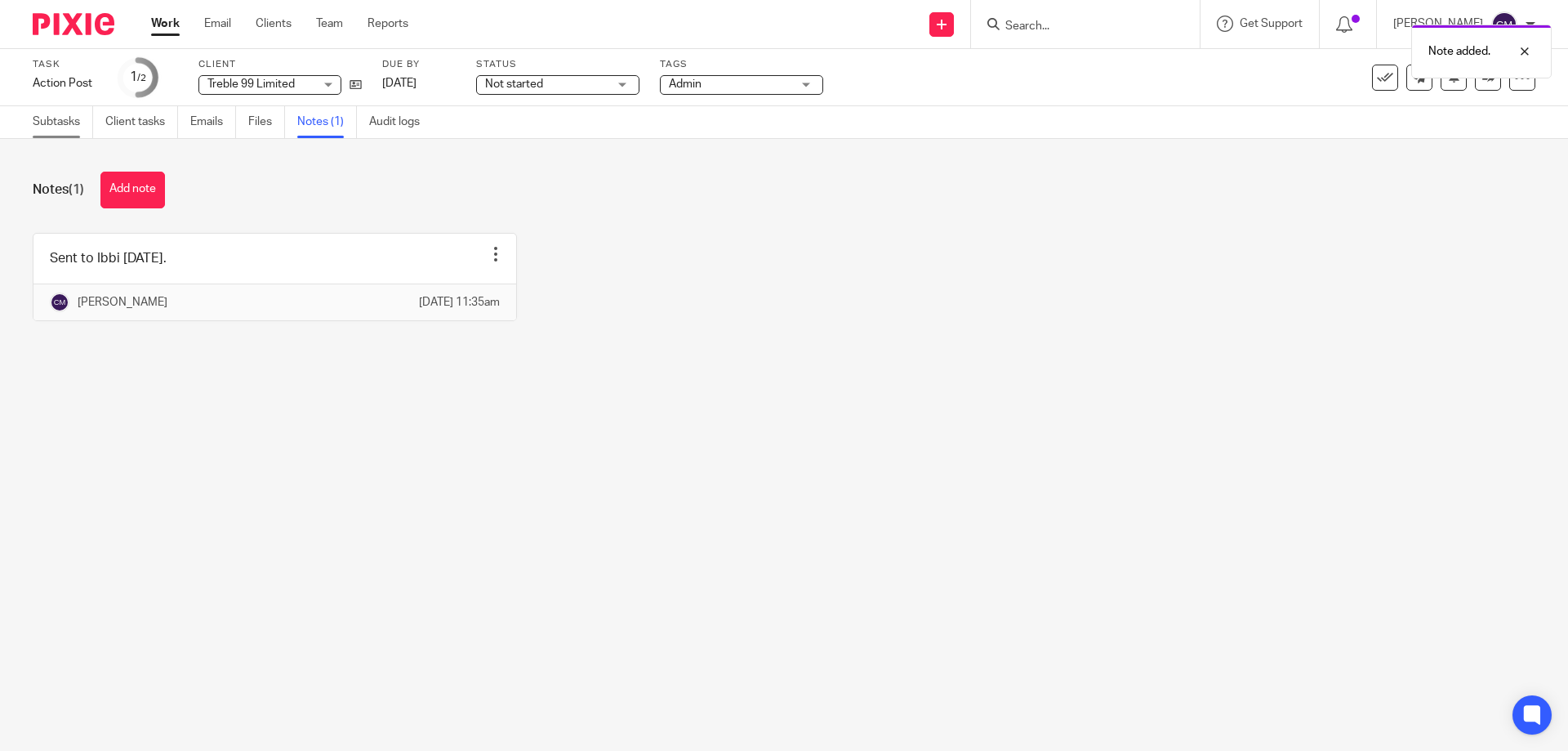
click at [62, 121] on link "Subtasks" at bounding box center [62, 122] width 60 height 32
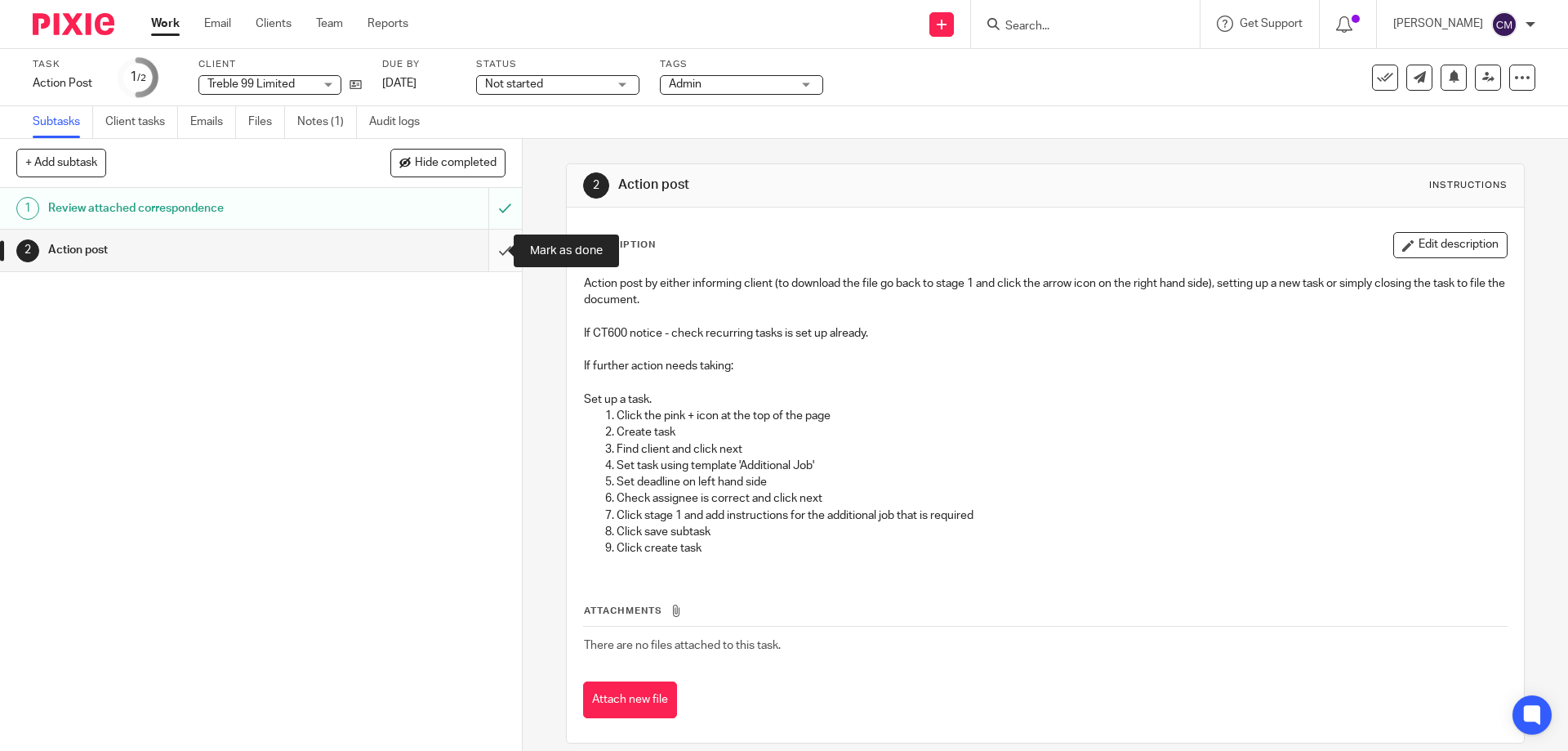
click at [481, 249] on input "submit" at bounding box center [261, 249] width 522 height 41
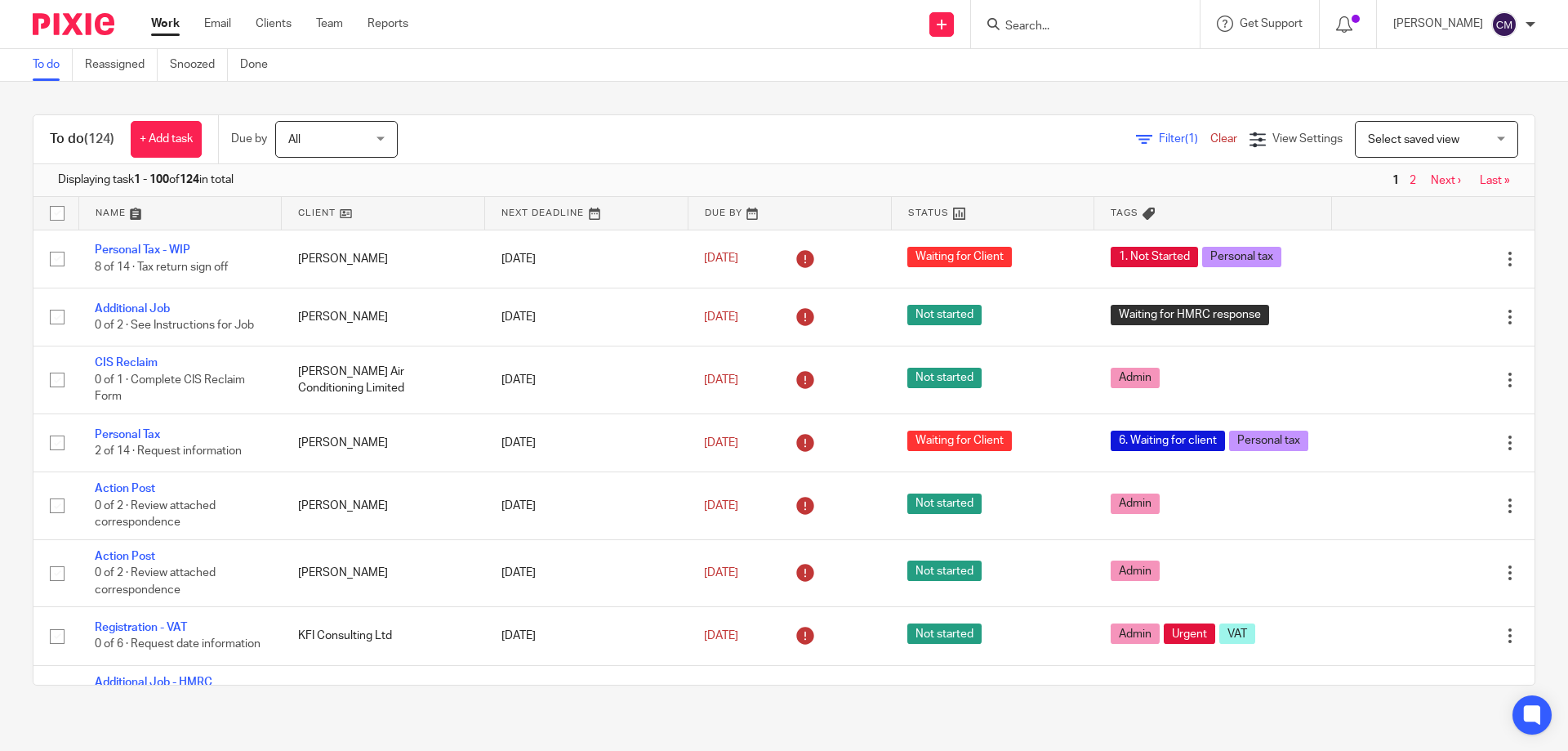
drag, startPoint x: 1037, startPoint y: 38, endPoint x: 1043, endPoint y: 28, distance: 11.7
click at [1037, 37] on div at bounding box center [1086, 24] width 229 height 49
click at [1044, 26] on input "Search" at bounding box center [1077, 27] width 147 height 14
type input "newdeal"
click at [1101, 52] on link at bounding box center [1138, 70] width 276 height 38
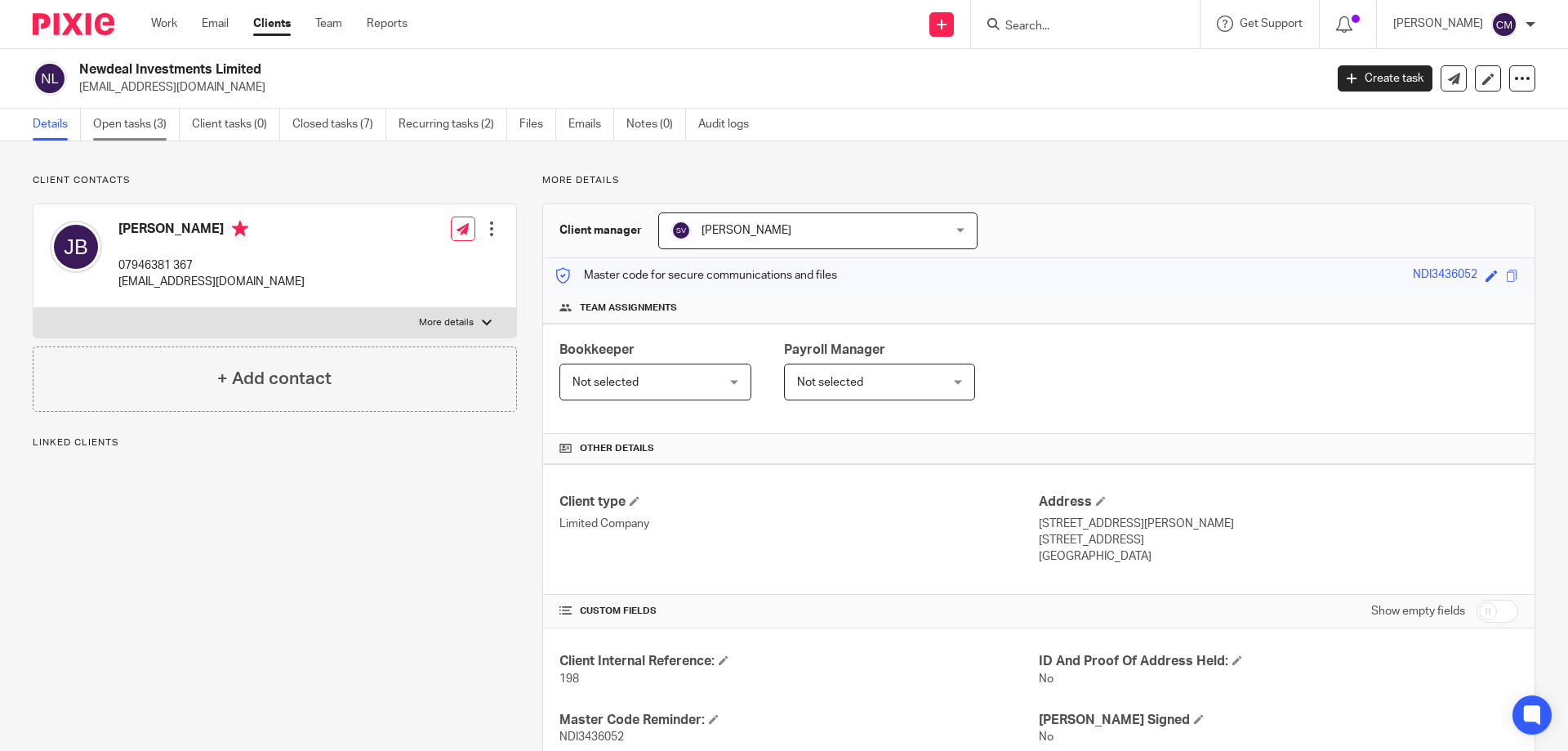
click at [131, 127] on link "Open tasks (3)" at bounding box center [136, 124] width 86 height 32
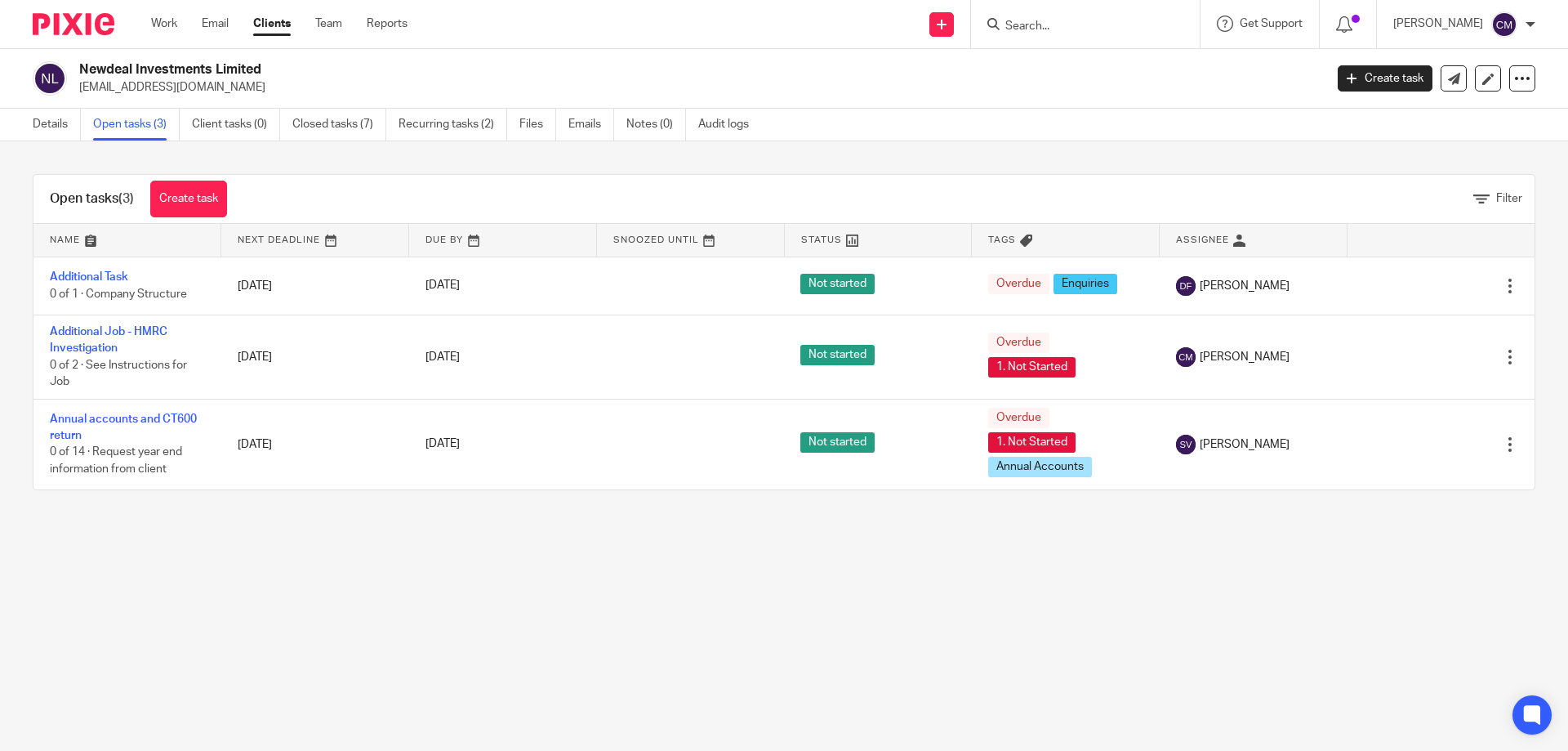
click at [78, 24] on img at bounding box center [73, 24] width 82 height 22
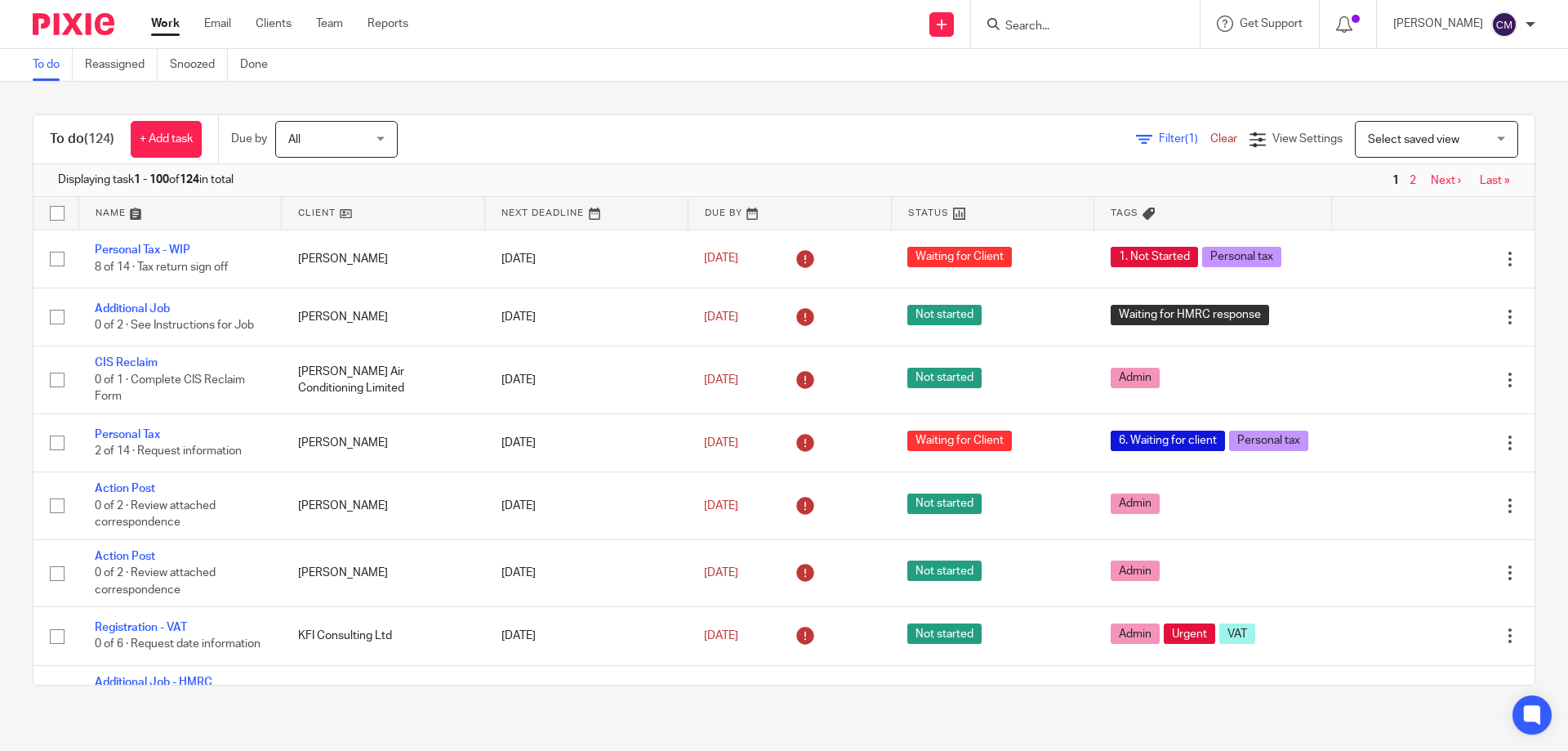
click at [1086, 30] on input "Search" at bounding box center [1077, 27] width 147 height 14
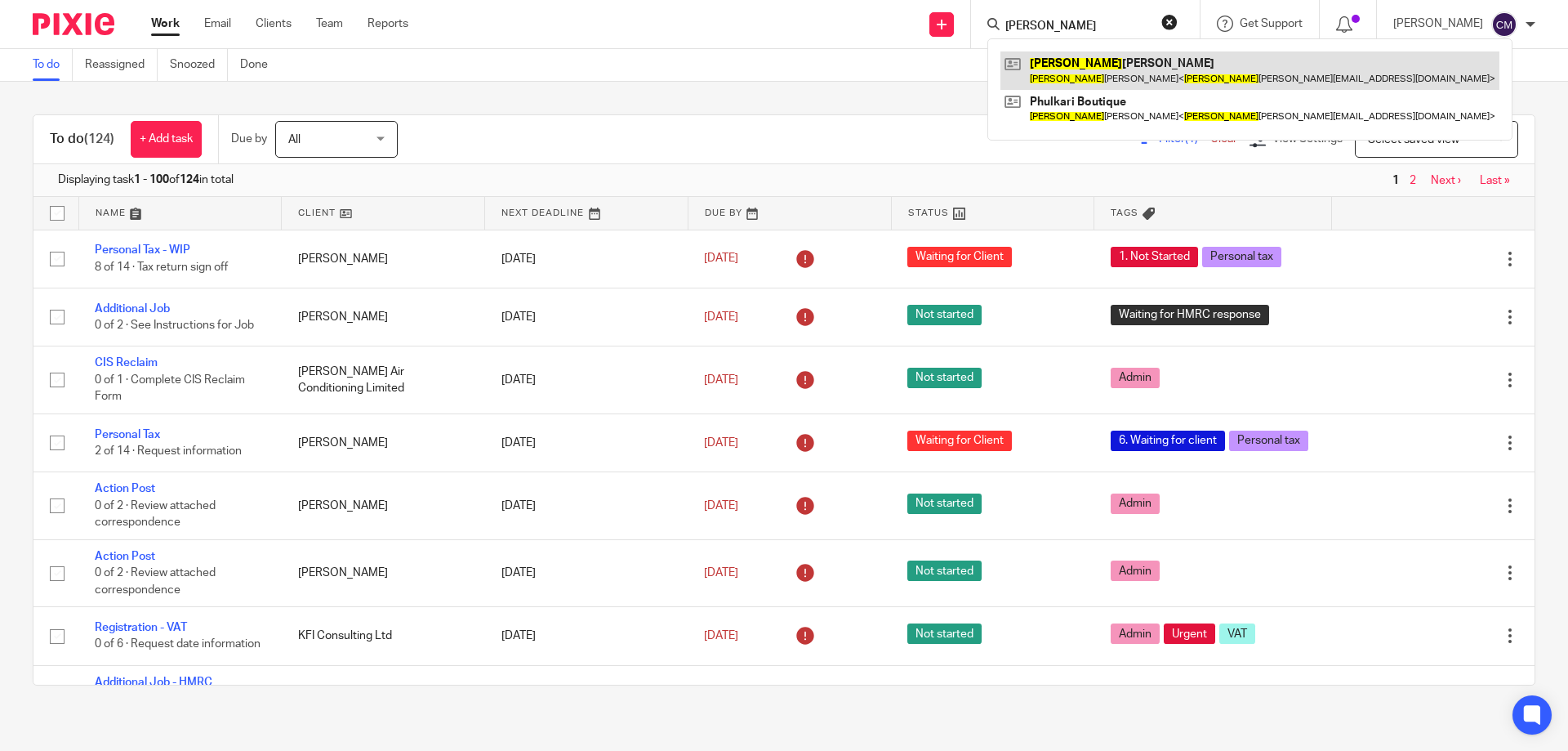
type input "nirlep"
click at [1097, 65] on link at bounding box center [1249, 70] width 499 height 38
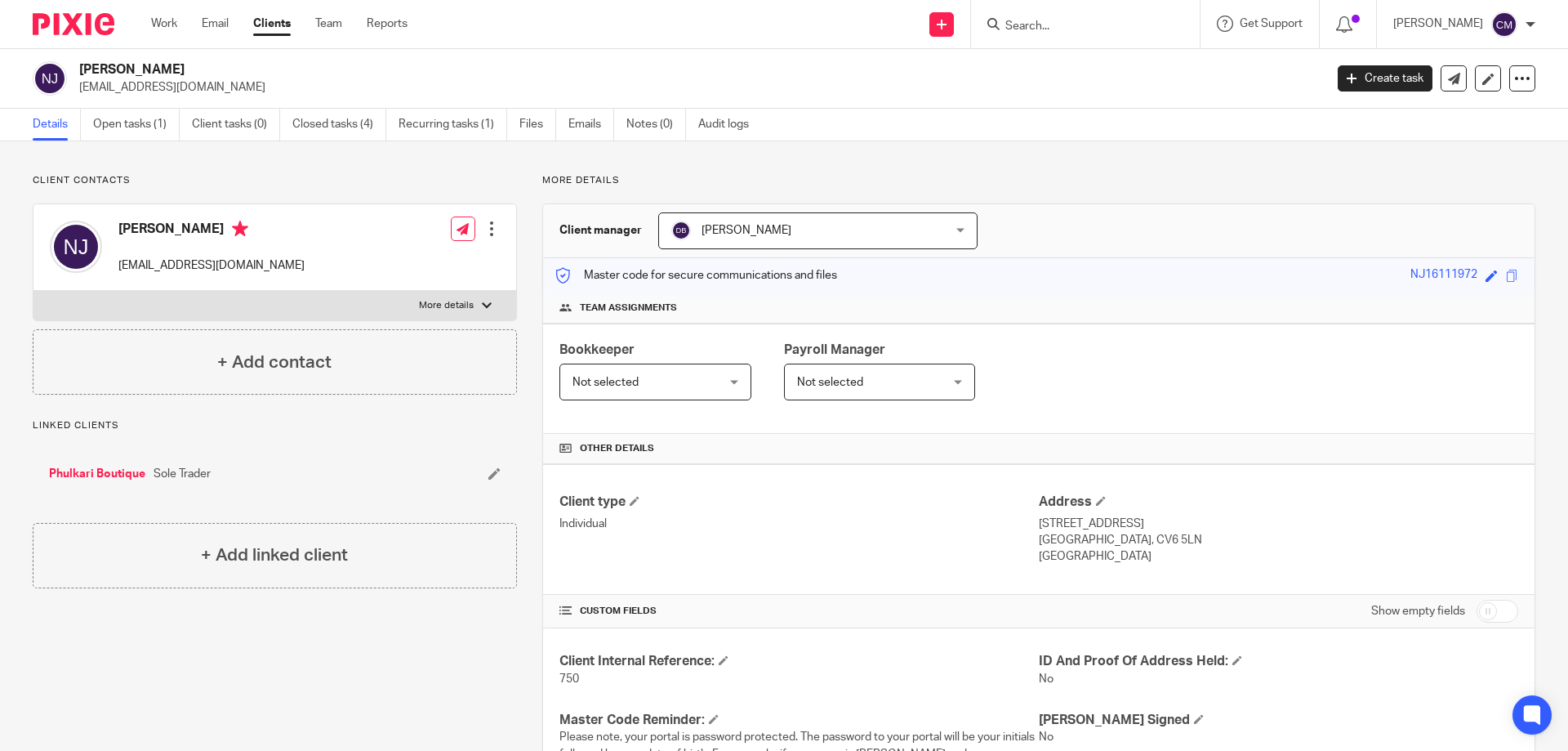
click at [1073, 30] on input "Search" at bounding box center [1077, 27] width 147 height 14
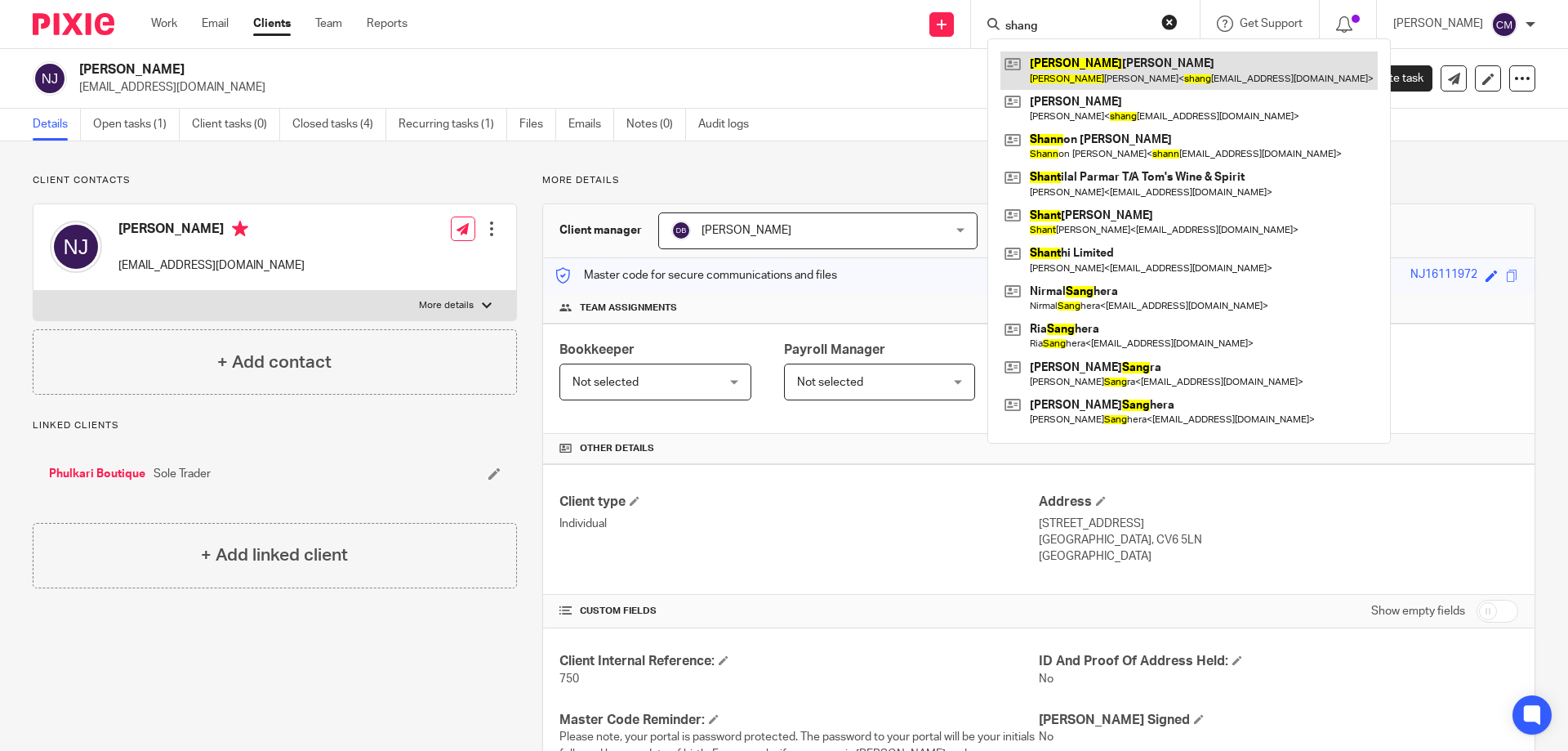
type input "shang"
click at [1103, 72] on link at bounding box center [1188, 70] width 377 height 38
